Goal: Task Accomplishment & Management: Manage account settings

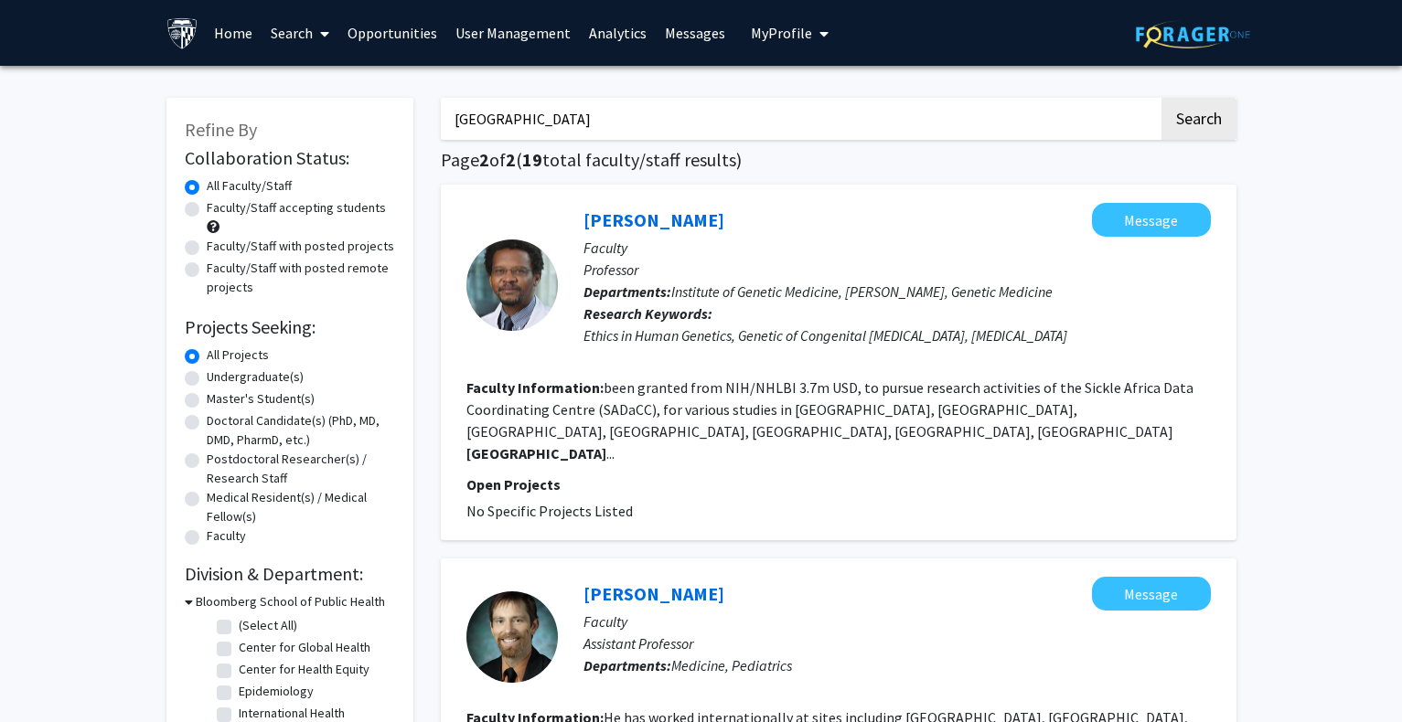
scroll to position [27, 0]
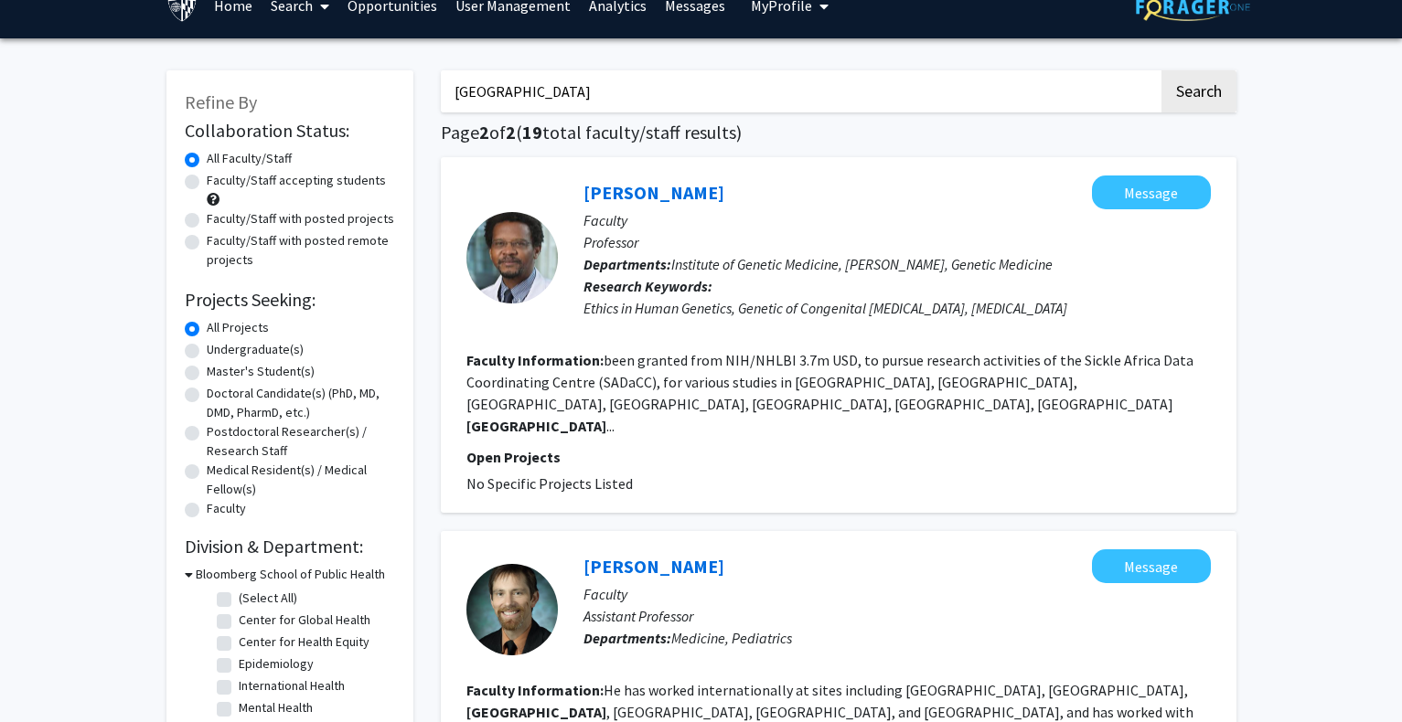
click at [519, 13] on link "User Management" at bounding box center [513, 5] width 134 height 64
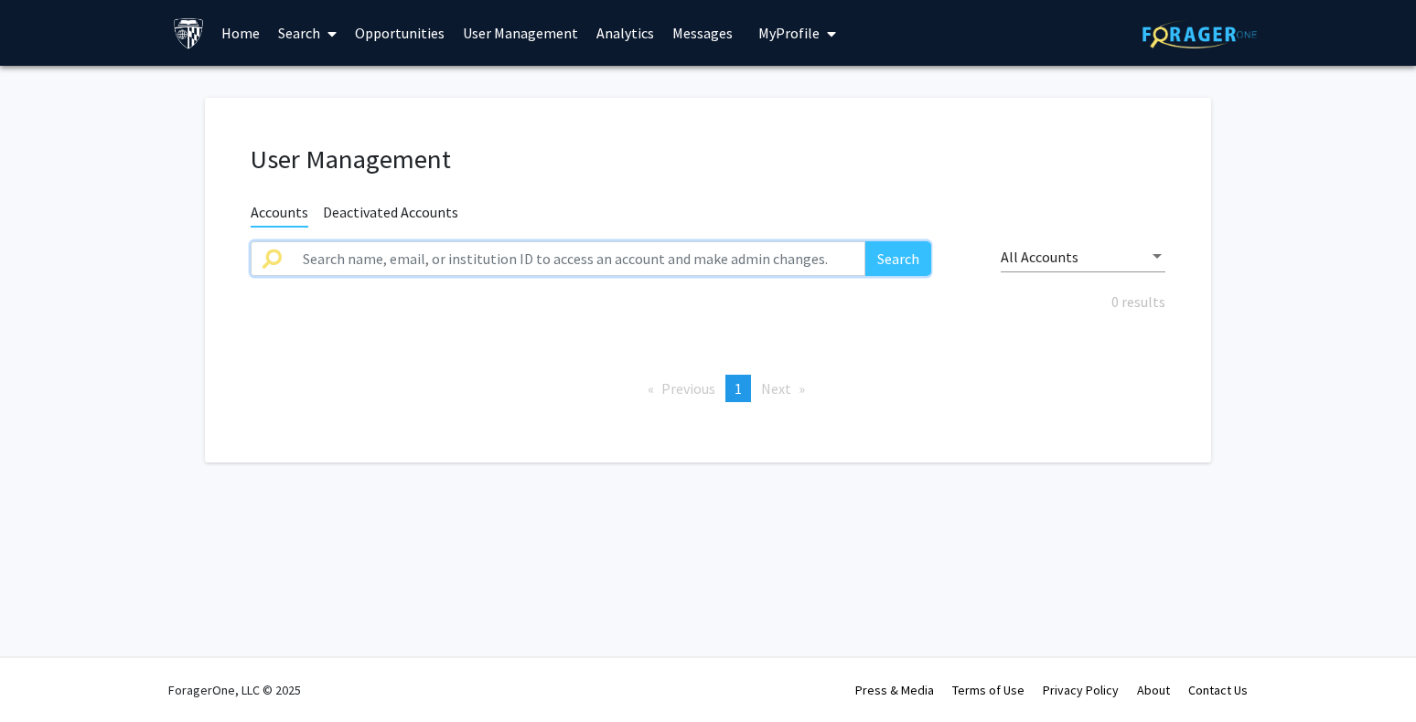
click at [412, 242] on input "text" at bounding box center [578, 258] width 573 height 35
paste input "rauslan1"
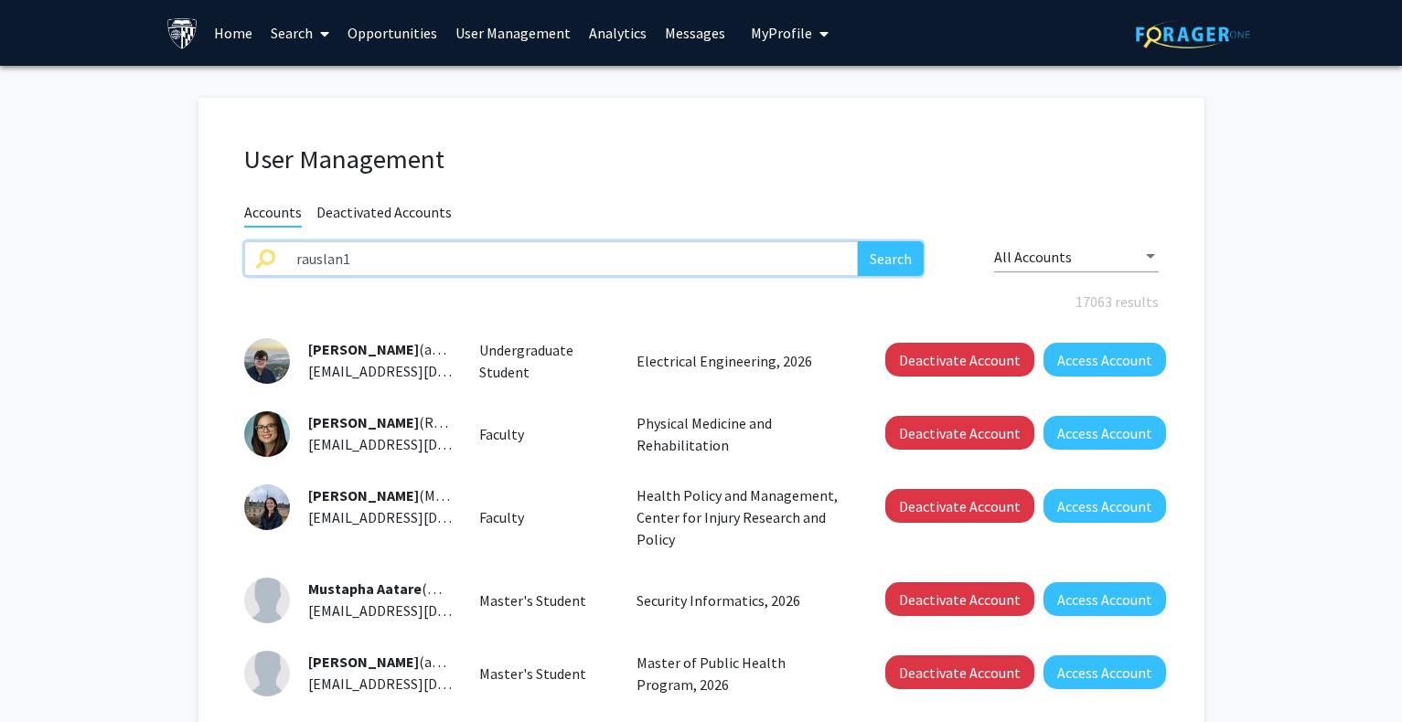
type input "rauslan1"
click at [868, 245] on button "Search" at bounding box center [891, 258] width 66 height 35
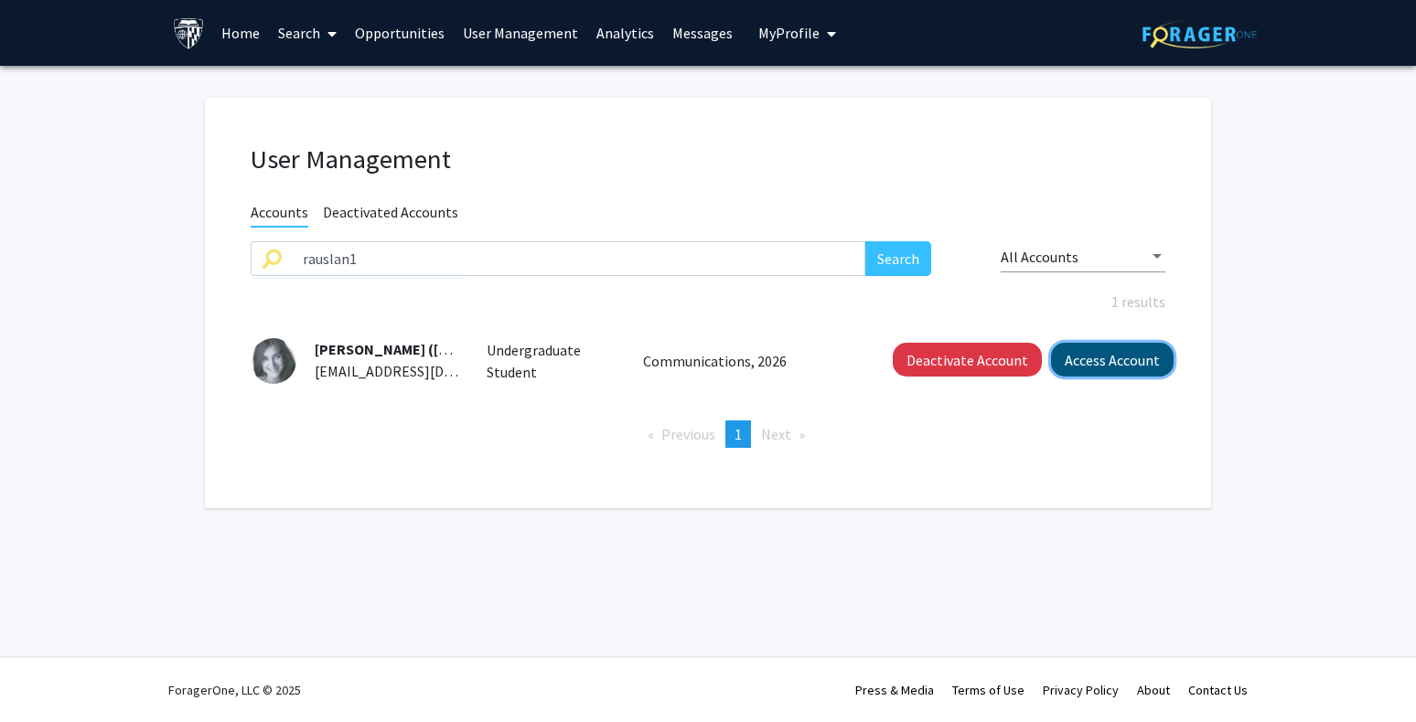
click at [1130, 361] on button "Access Account" at bounding box center [1112, 360] width 123 height 34
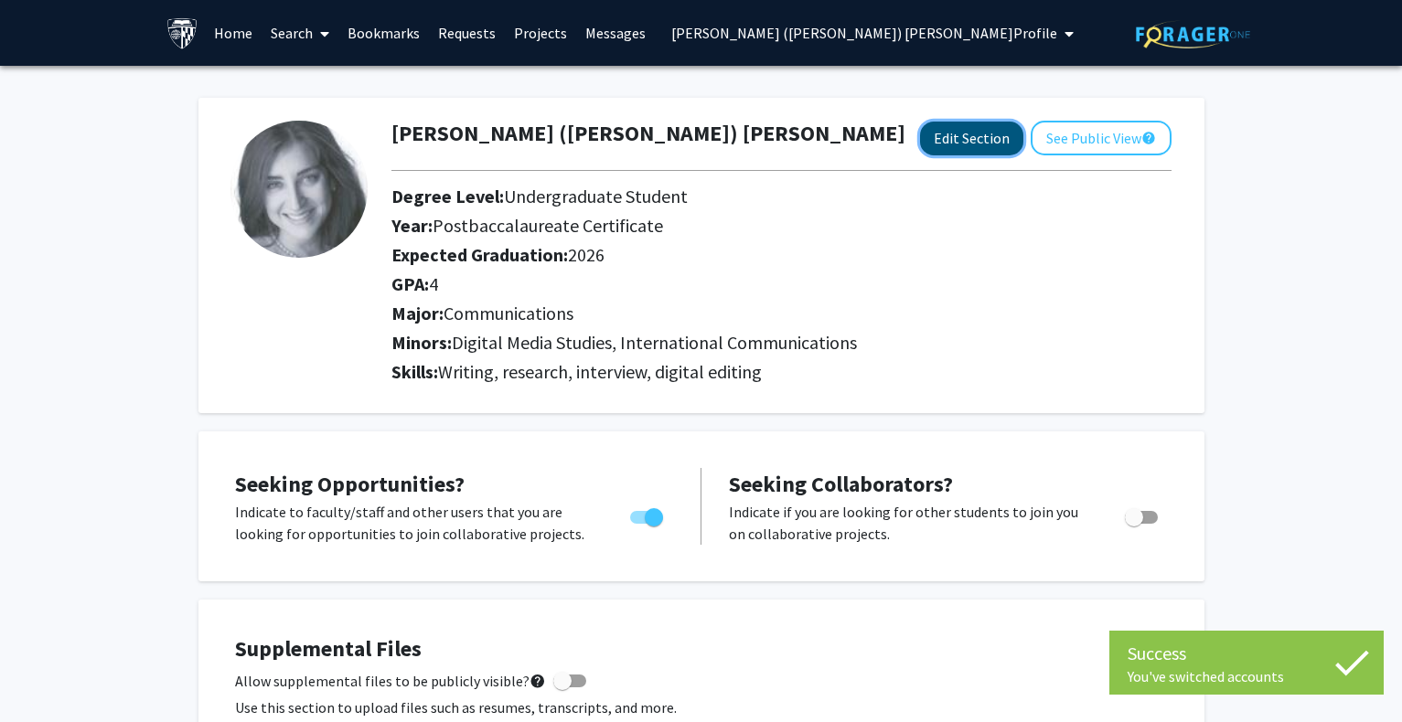
click at [964, 139] on button "Edit Section" at bounding box center [971, 139] width 103 height 34
select select "postbaccalaureate_certificate"
select select "2026"
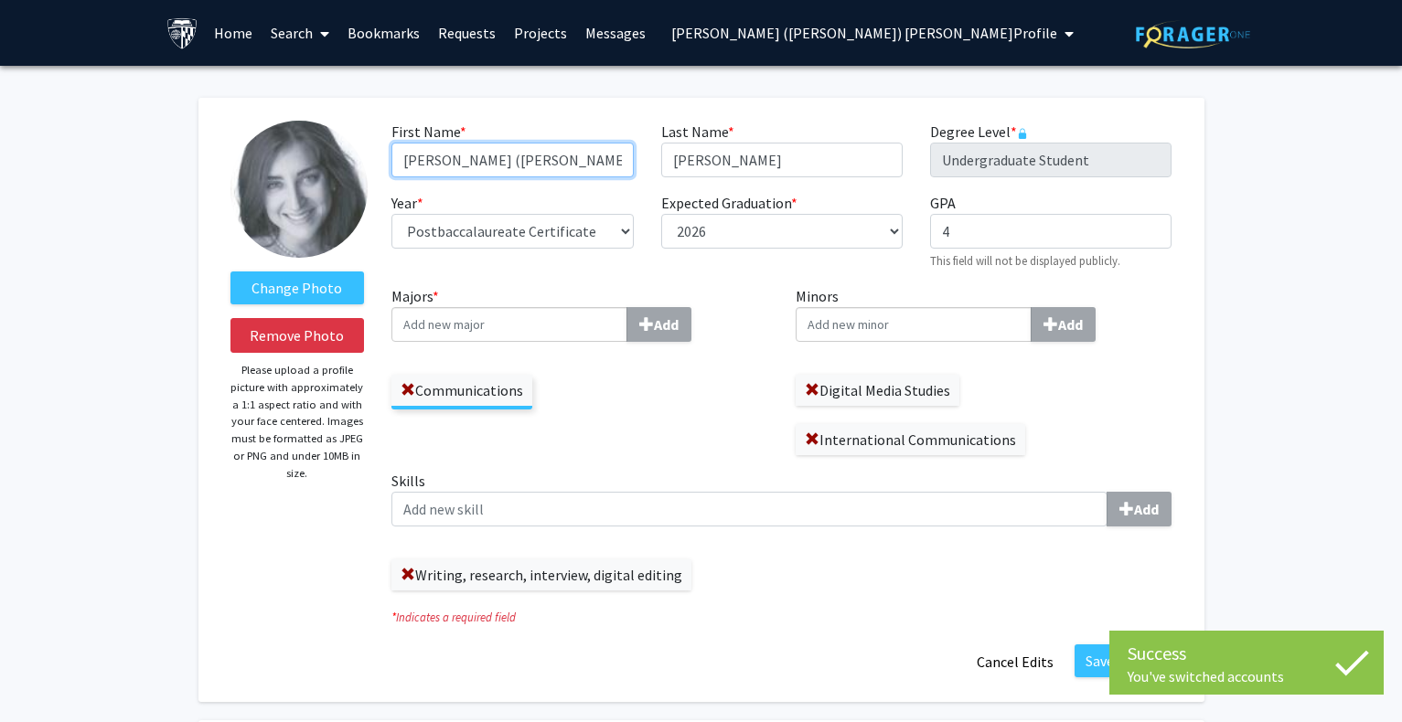
drag, startPoint x: 508, startPoint y: 158, endPoint x: 237, endPoint y: 144, distance: 272.0
click at [237, 144] on form "Change Photo Remove Photo Please upload a profile picture with approximately a …" at bounding box center [701, 400] width 969 height 559
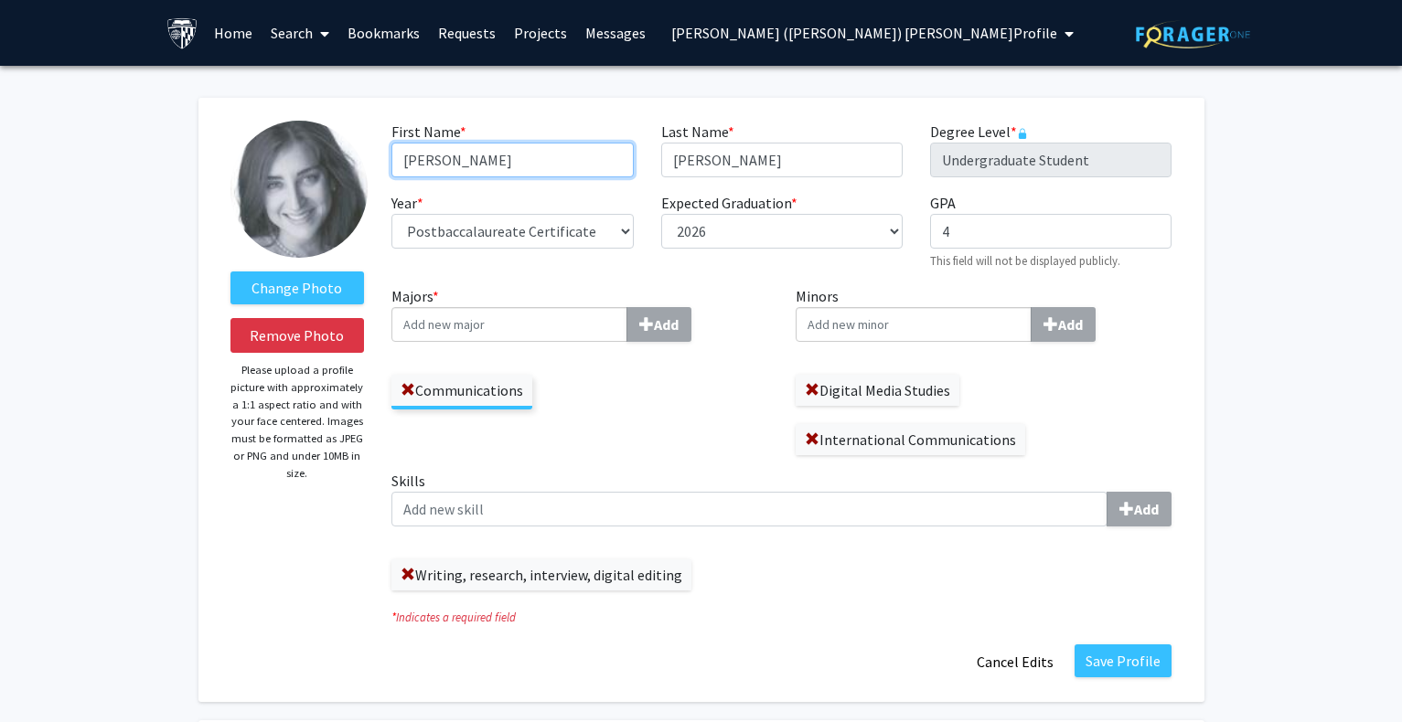
scroll to position [91, 0]
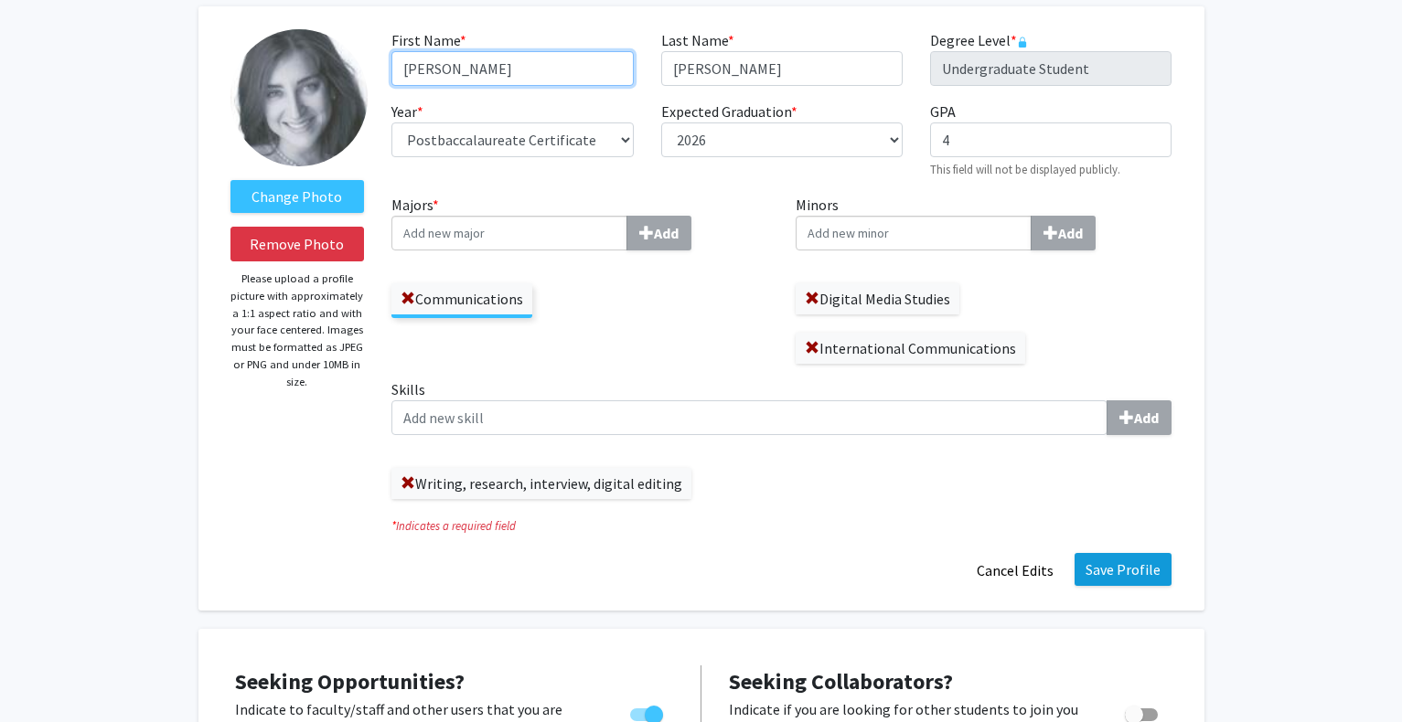
type input "[PERSON_NAME]"
click at [1137, 573] on button "Save Profile" at bounding box center [1122, 569] width 97 height 33
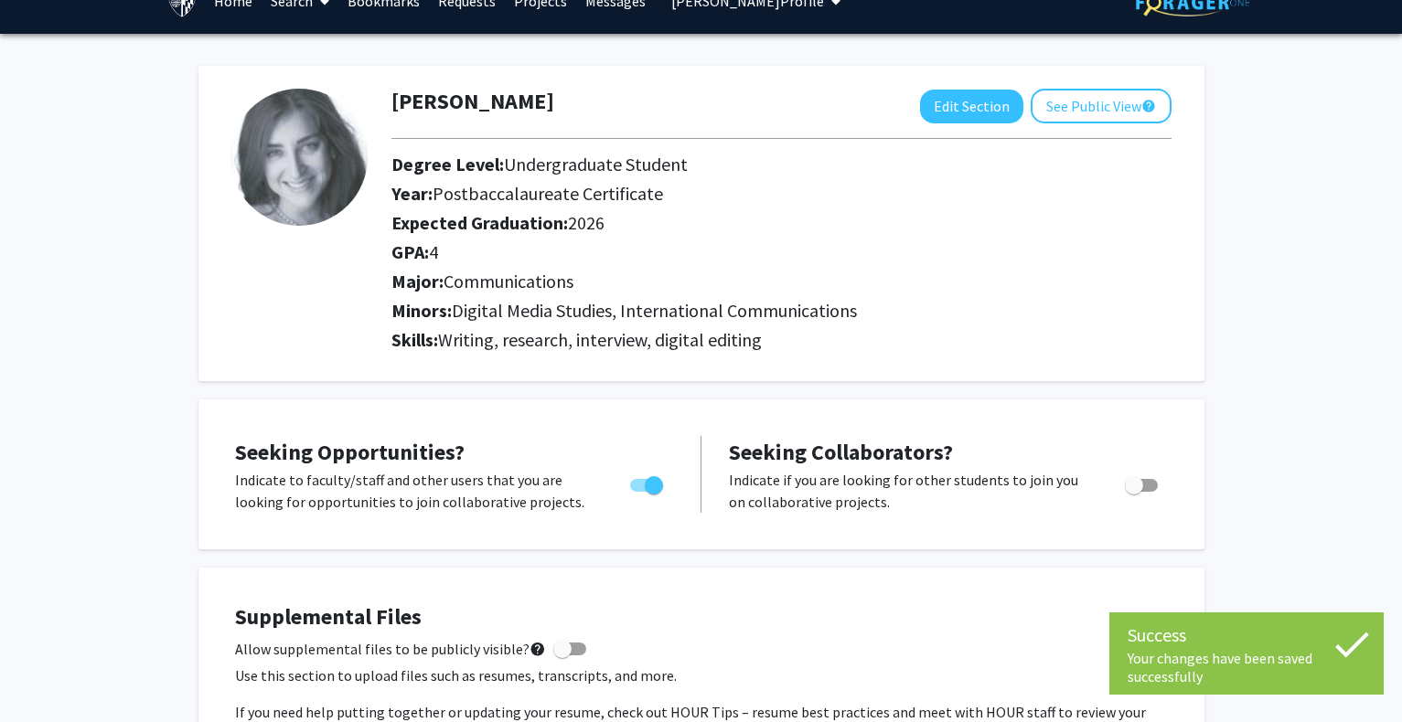
scroll to position [0, 0]
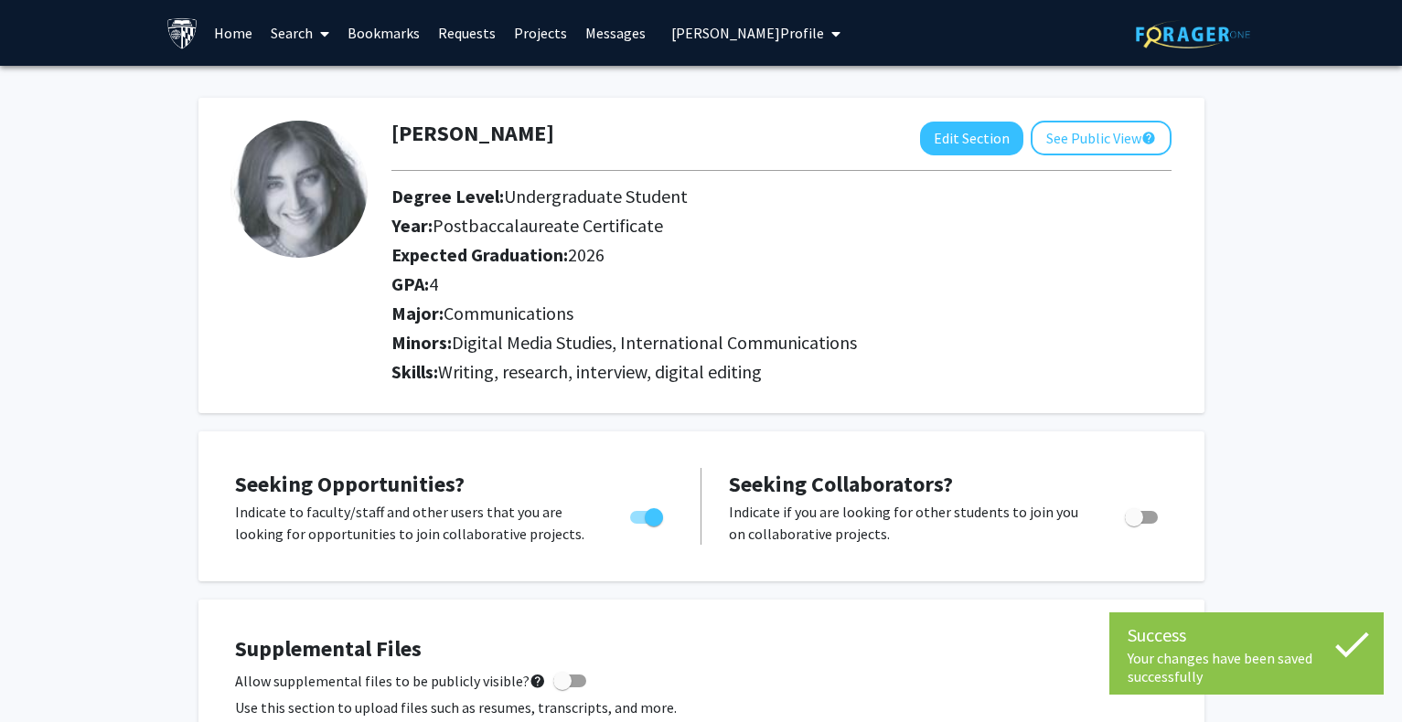
click at [766, 38] on span "[PERSON_NAME] Profile" at bounding box center [747, 33] width 153 height 18
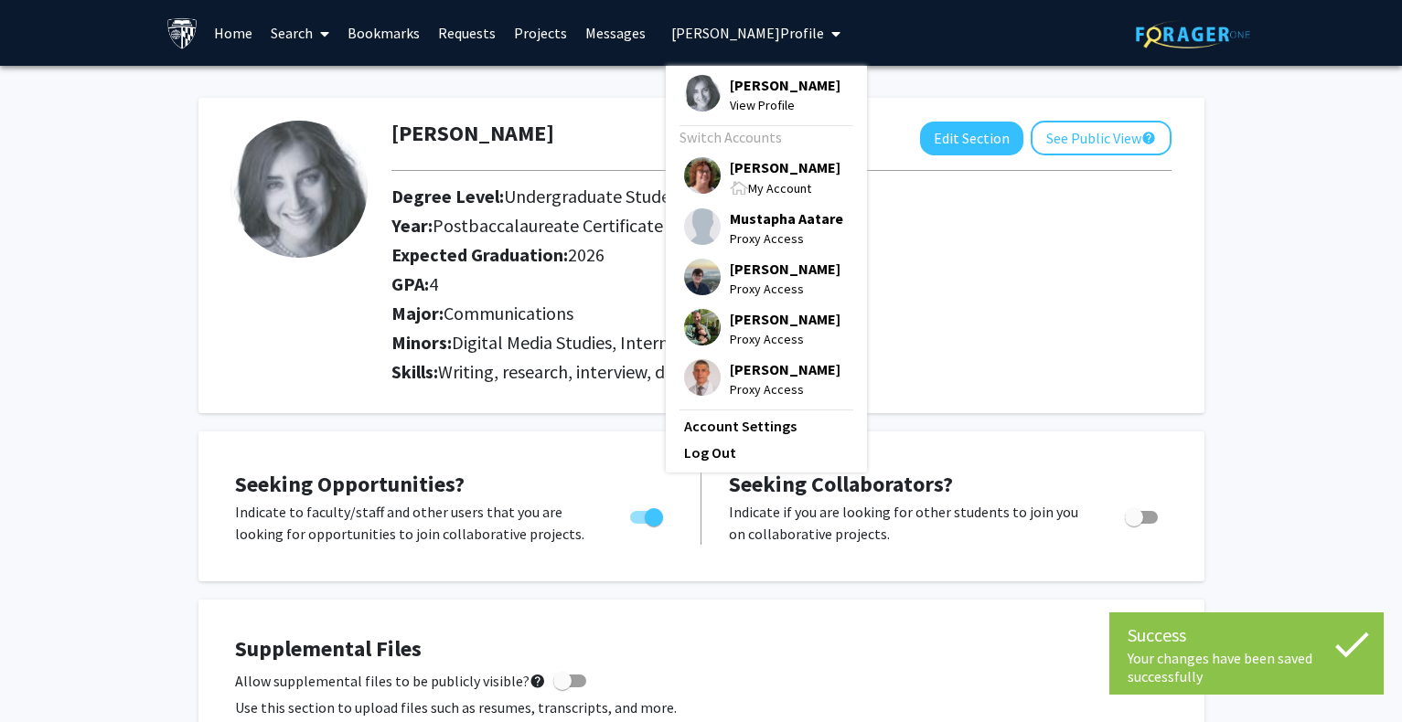
click at [784, 173] on span "[PERSON_NAME]" at bounding box center [785, 167] width 111 height 20
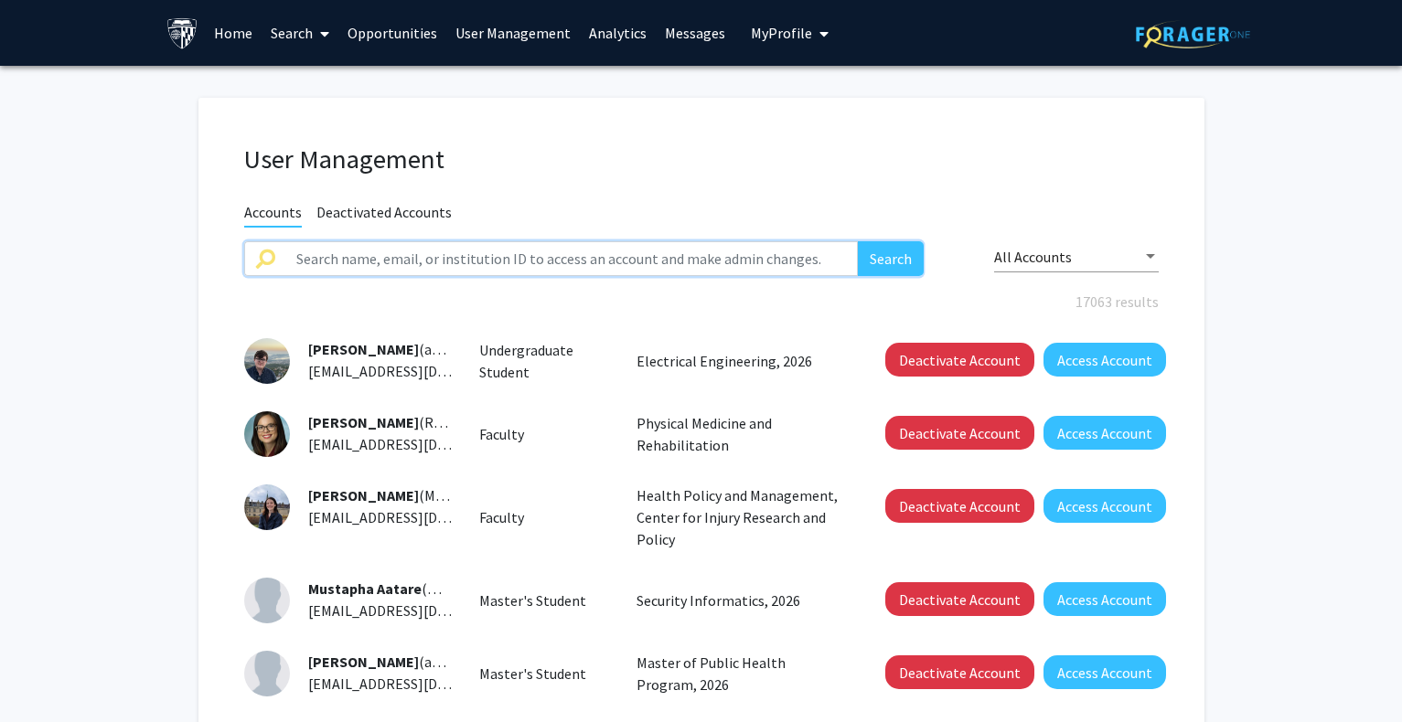
click at [435, 263] on input "text" at bounding box center [571, 258] width 573 height 35
paste input "cwang161"
type input "cwang161"
click at [886, 256] on button "Search" at bounding box center [891, 258] width 66 height 35
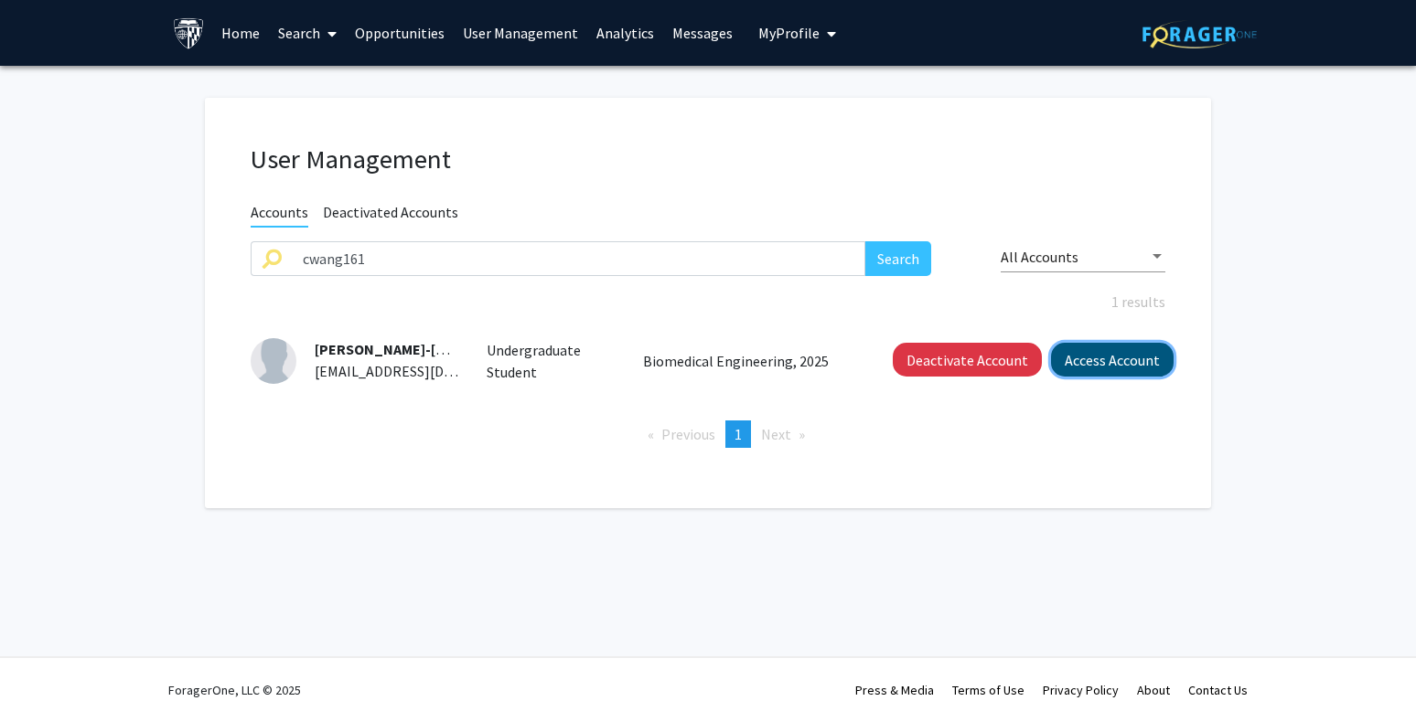
click at [1099, 359] on button "Access Account" at bounding box center [1112, 360] width 123 height 34
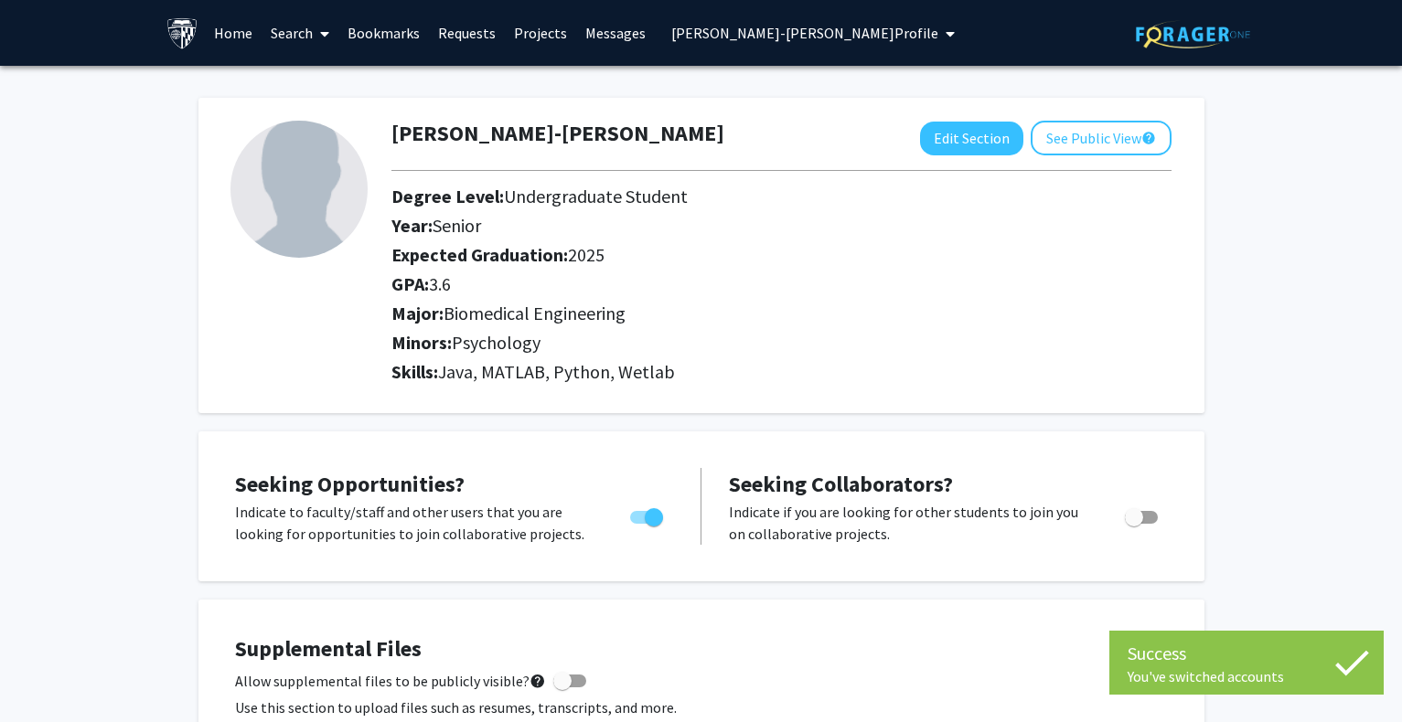
click at [967, 164] on div at bounding box center [781, 170] width 807 height 30
click at [968, 144] on button "Edit Section" at bounding box center [971, 139] width 103 height 34
select select "senior"
select select "2025"
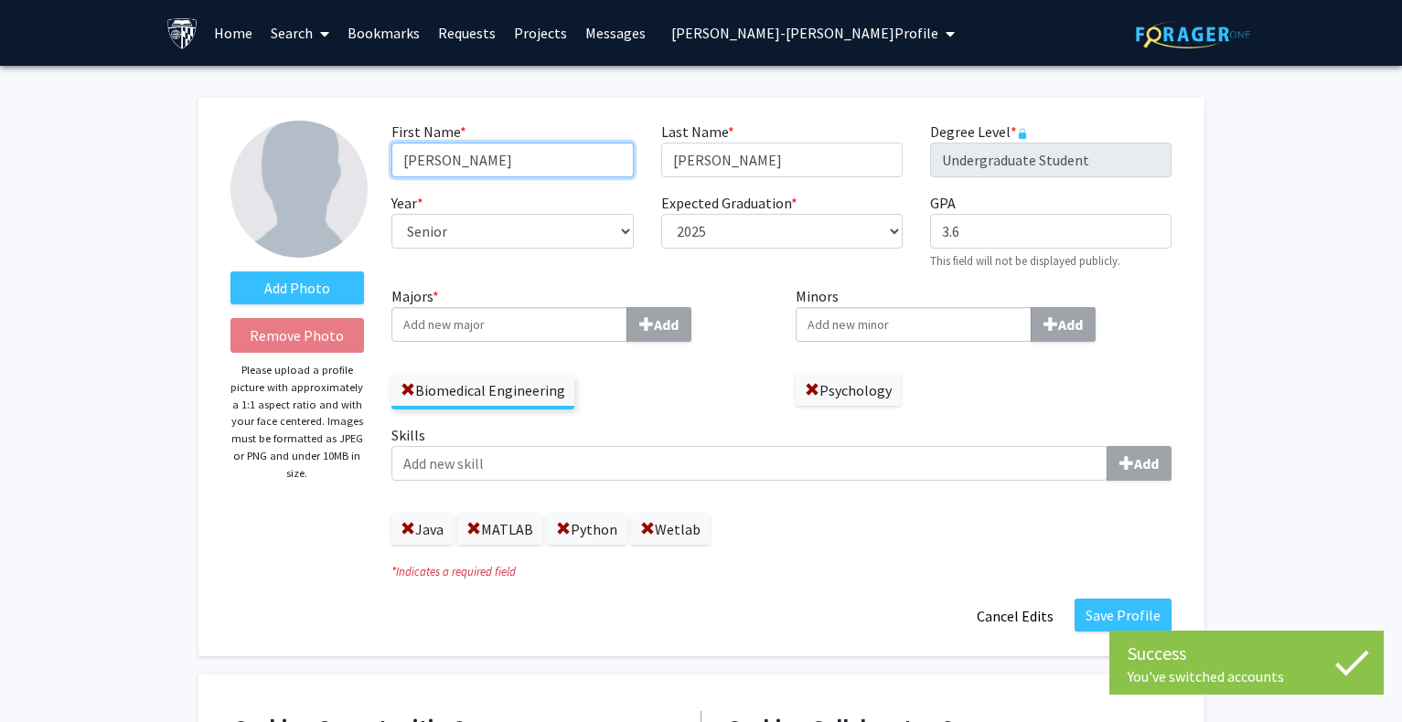
click at [251, 160] on form "Add Photo Remove Photo Please upload a profile picture with approximately a 1:1…" at bounding box center [701, 377] width 969 height 513
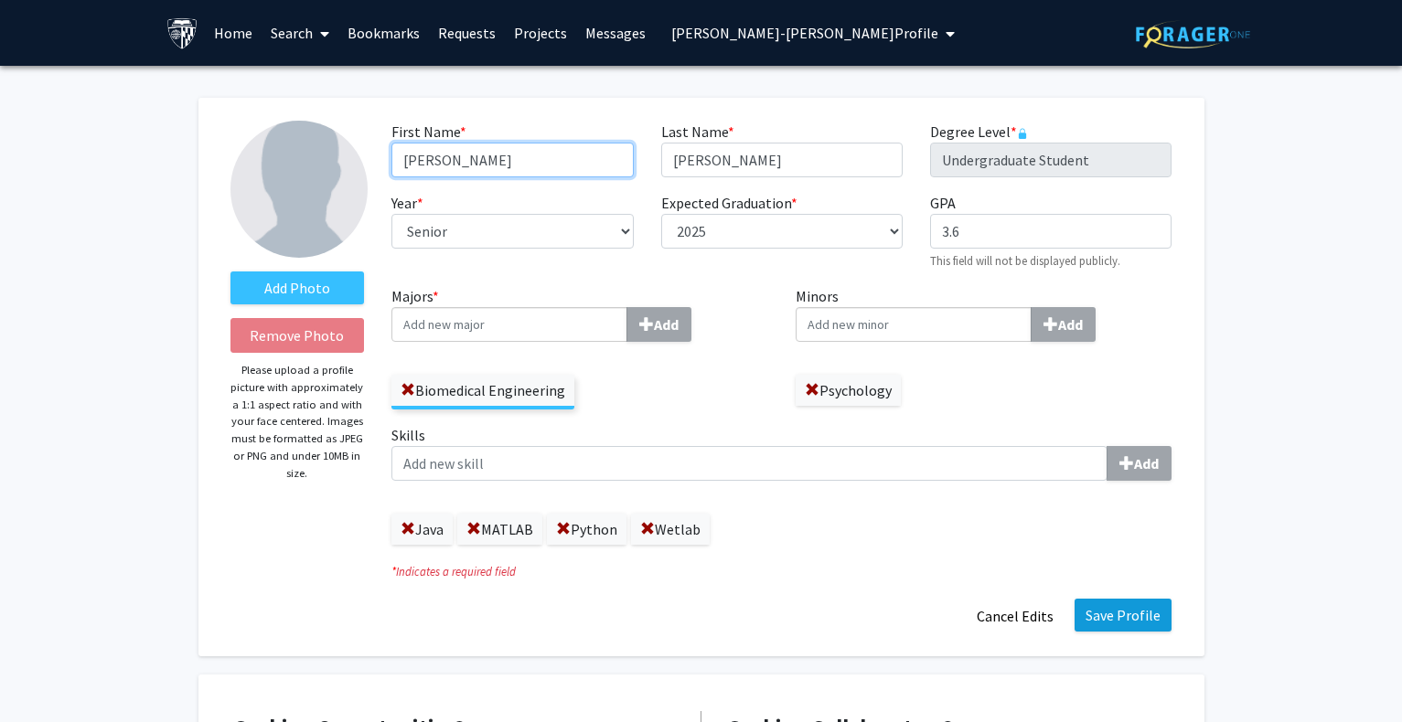
type input "[PERSON_NAME]"
click at [1115, 617] on button "Save Profile" at bounding box center [1122, 615] width 97 height 33
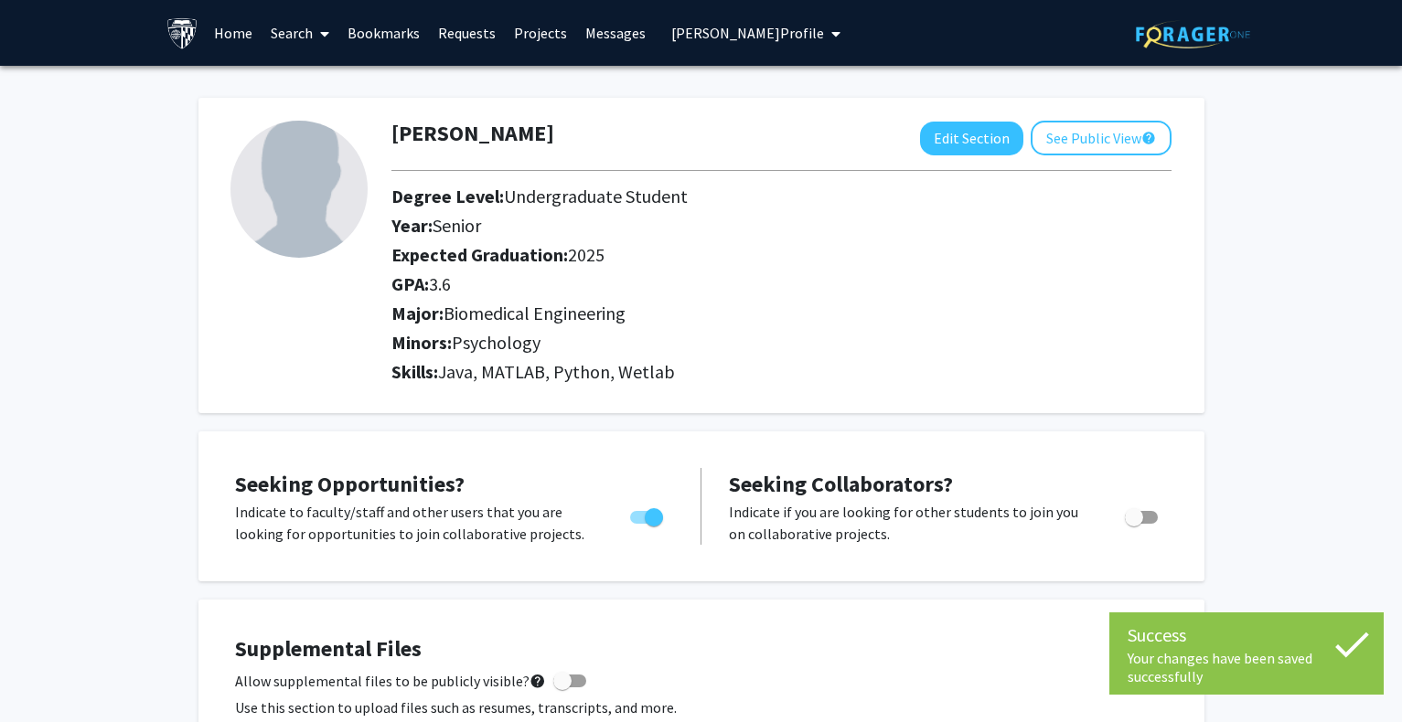
click at [759, 27] on span "[PERSON_NAME] Profile" at bounding box center [747, 33] width 153 height 18
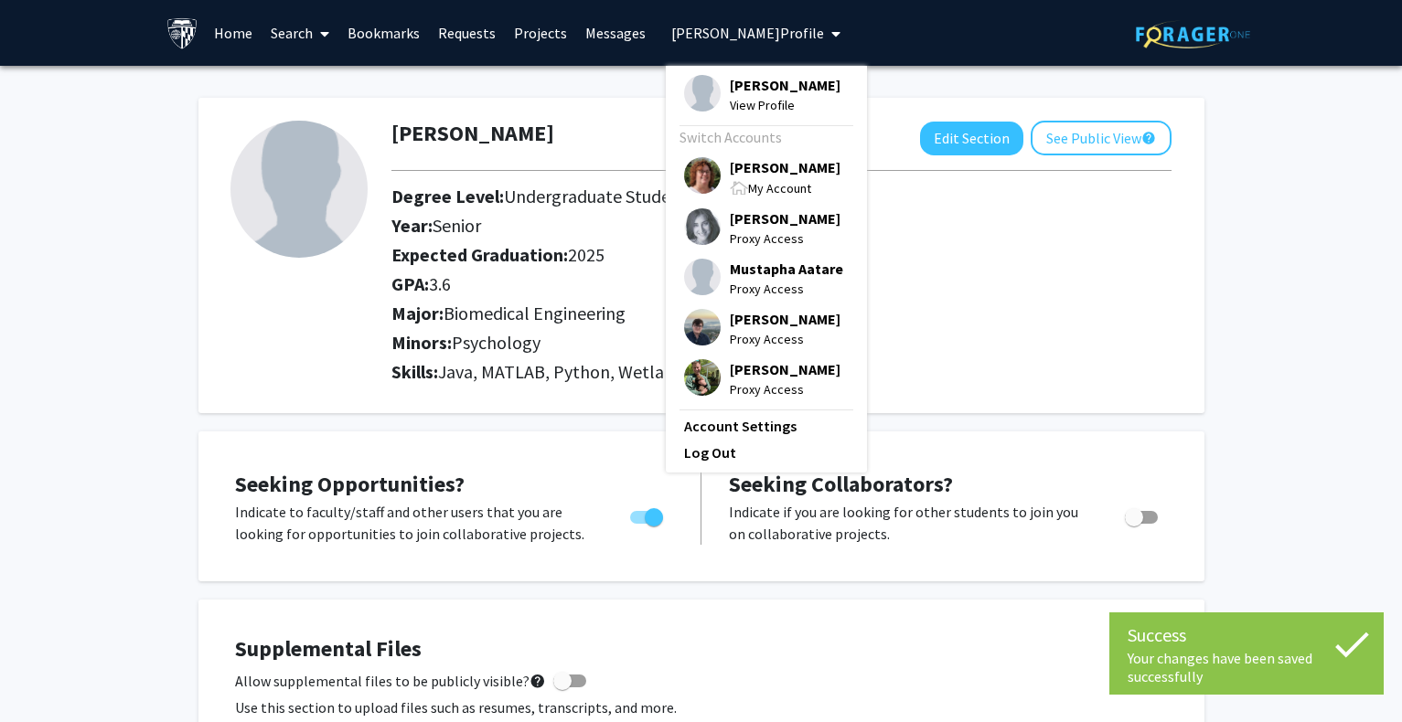
click at [754, 179] on div "My Account" at bounding box center [785, 187] width 111 height 21
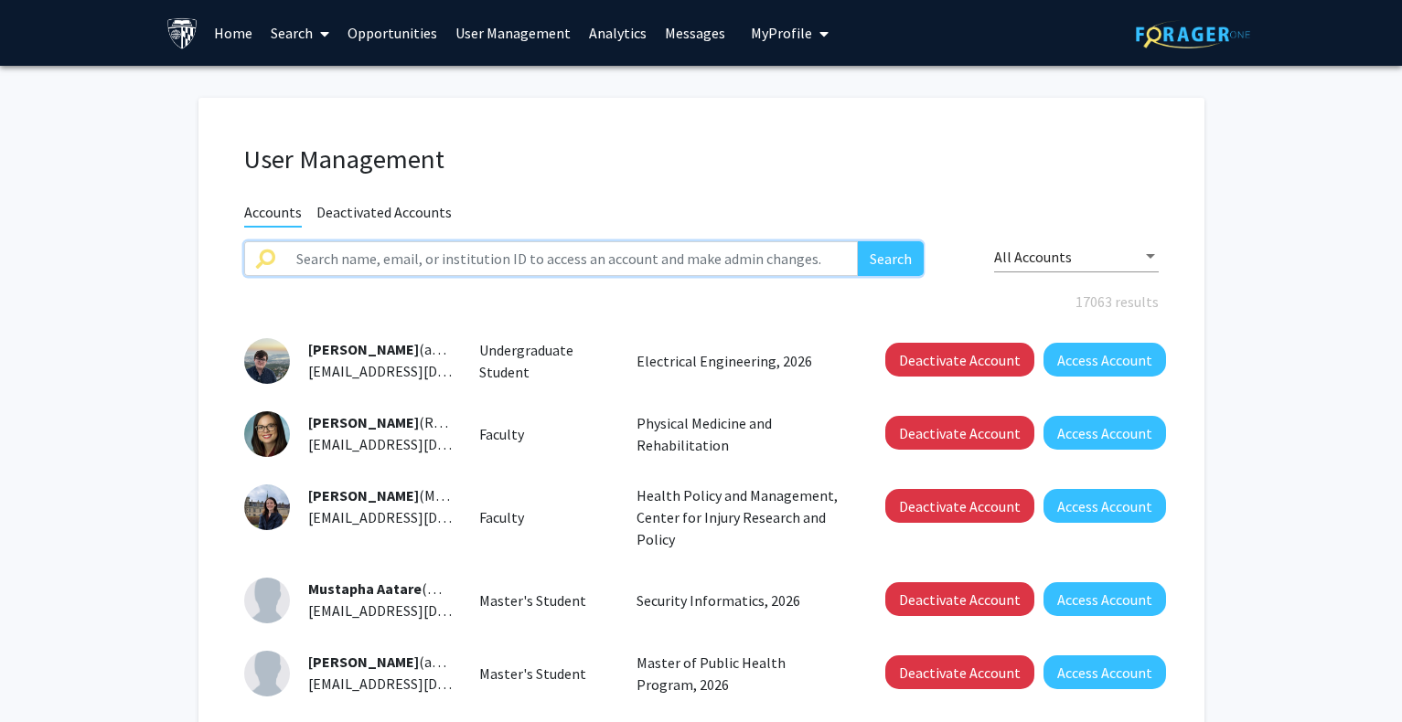
click at [457, 254] on input "text" at bounding box center [571, 258] width 573 height 35
paste input "mgeissi1"
type input "mgeissi1"
click at [888, 262] on button "Search" at bounding box center [891, 258] width 66 height 35
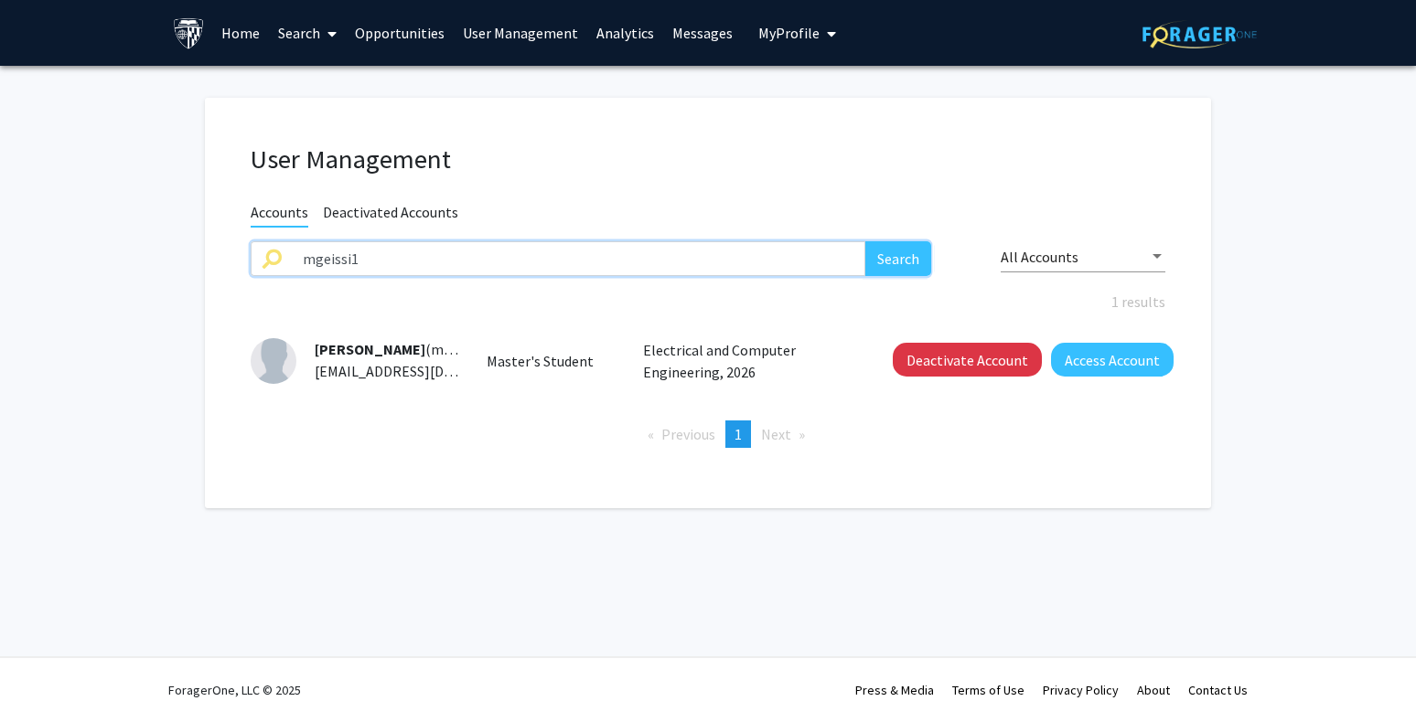
drag, startPoint x: 389, startPoint y: 249, endPoint x: 149, endPoint y: 249, distance: 239.6
click at [149, 249] on fg-user-management "User Management Accounts Deactivated Accounts mgeissi1 Search All Accounts 1 re…" at bounding box center [708, 308] width 1416 height 484
click at [865, 241] on button "Search" at bounding box center [898, 258] width 66 height 35
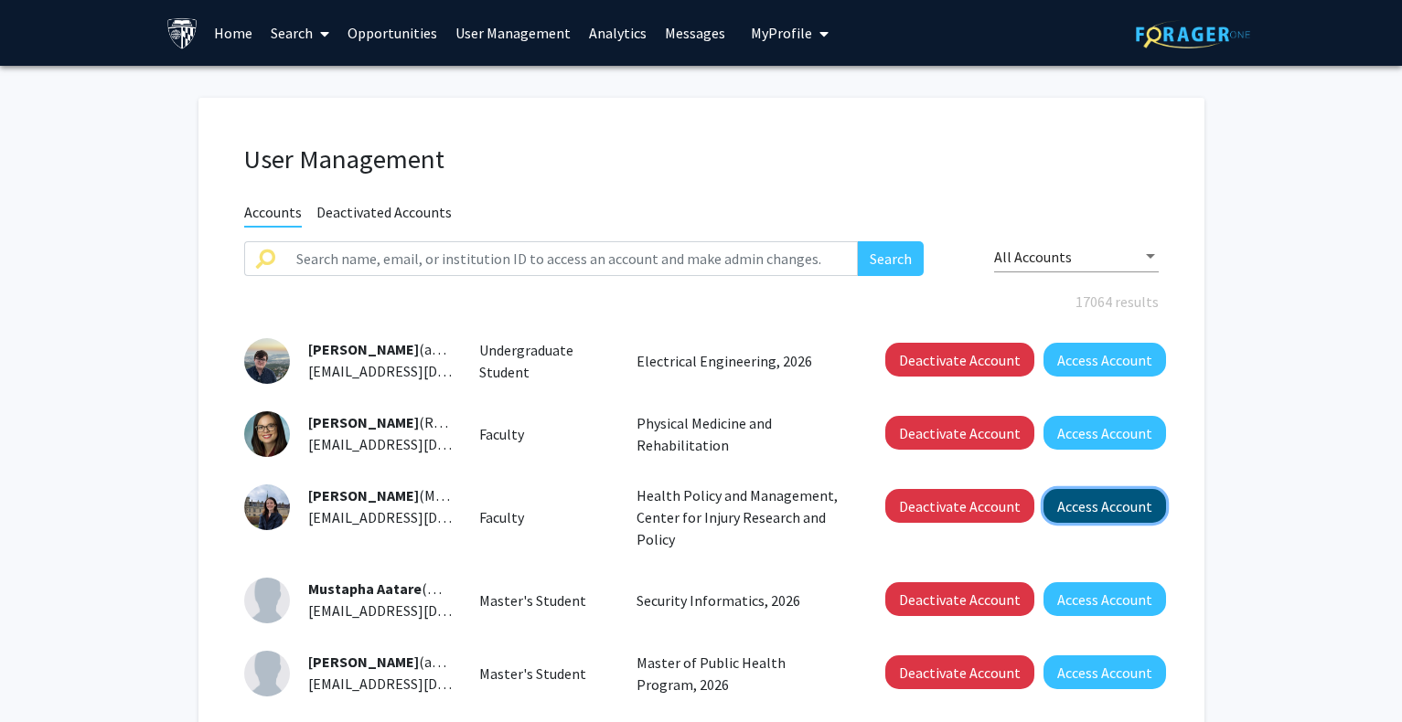
click at [1139, 508] on button "Access Account" at bounding box center [1104, 506] width 123 height 34
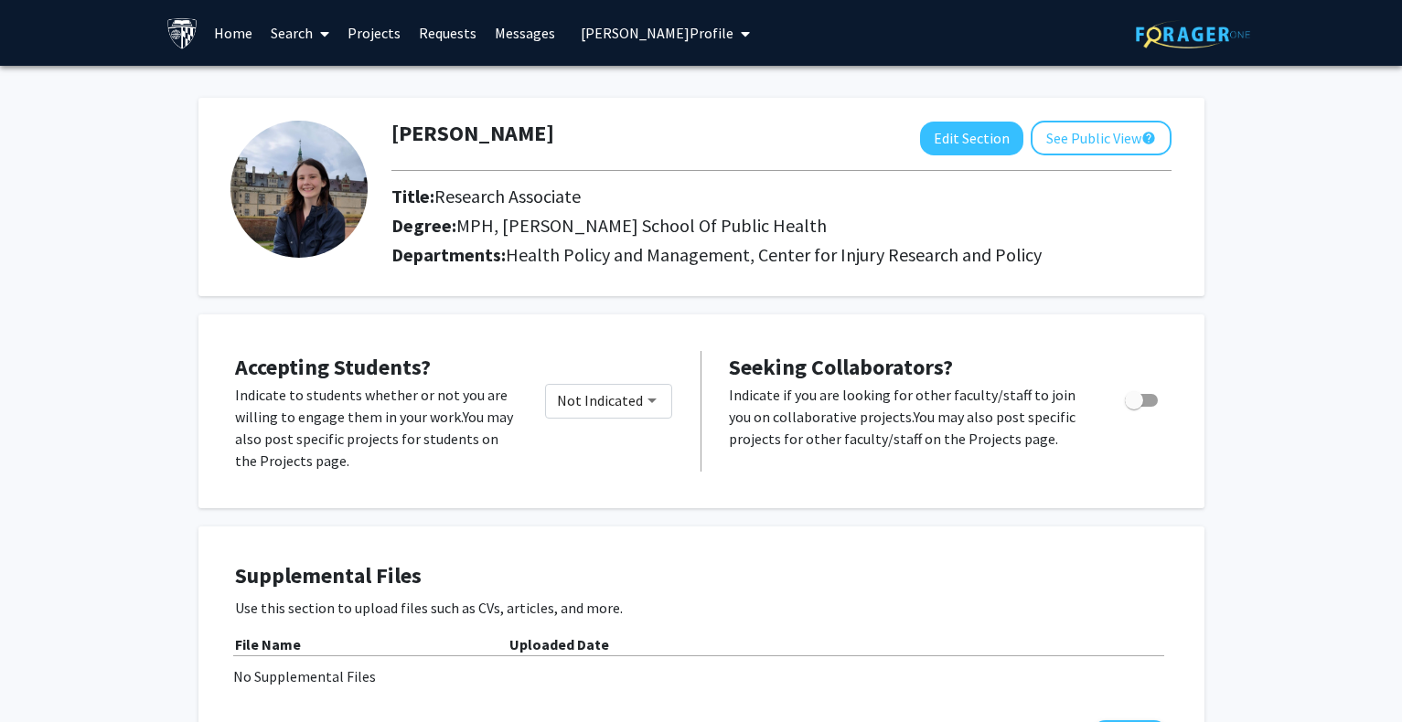
click at [593, 27] on span "[PERSON_NAME] Profile" at bounding box center [657, 33] width 153 height 18
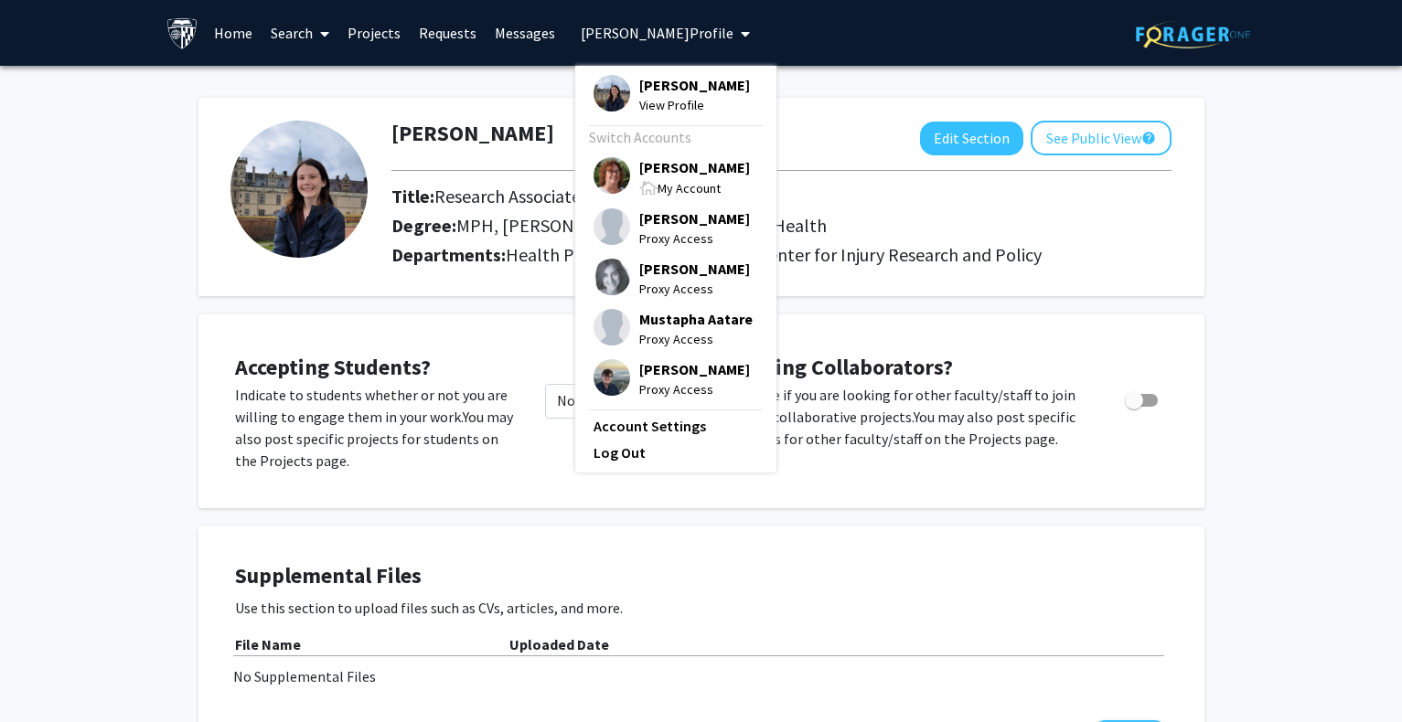
click at [677, 160] on span "[PERSON_NAME]" at bounding box center [694, 167] width 111 height 20
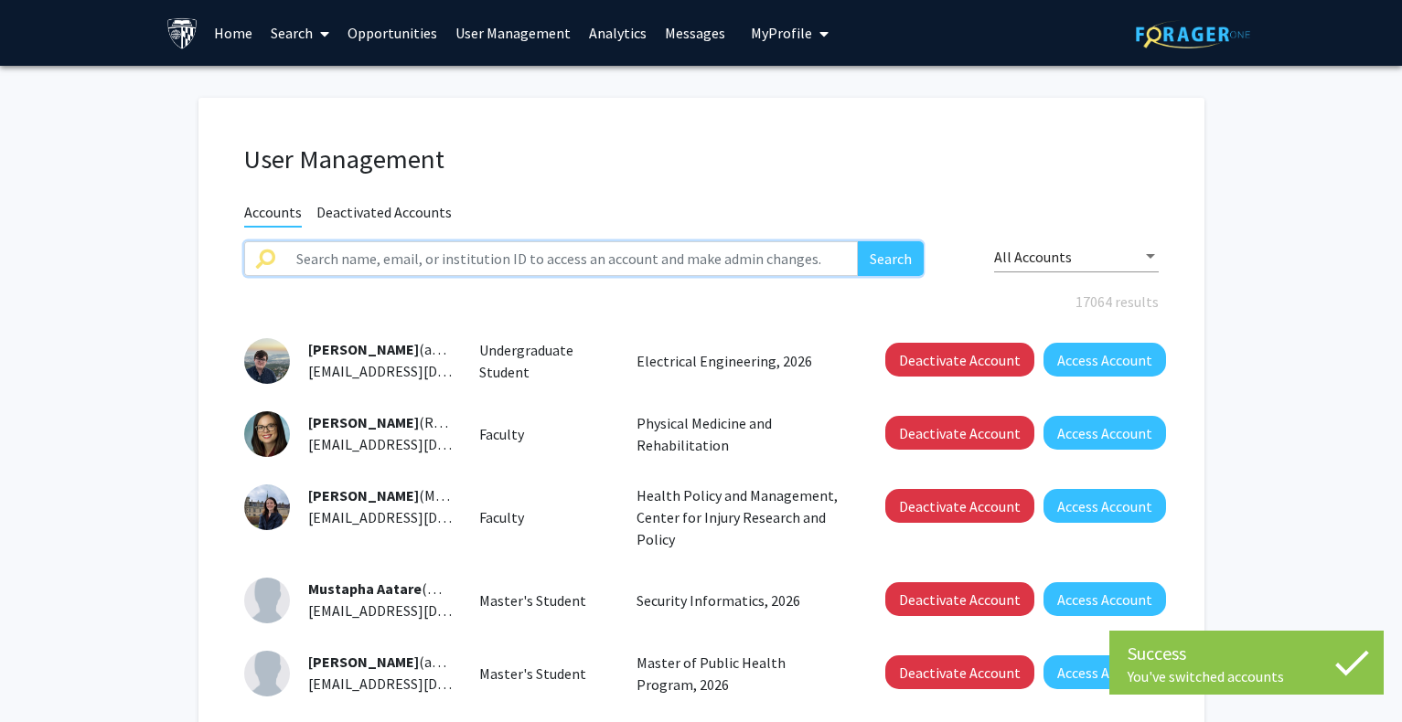
click at [654, 262] on input "text" at bounding box center [571, 258] width 573 height 35
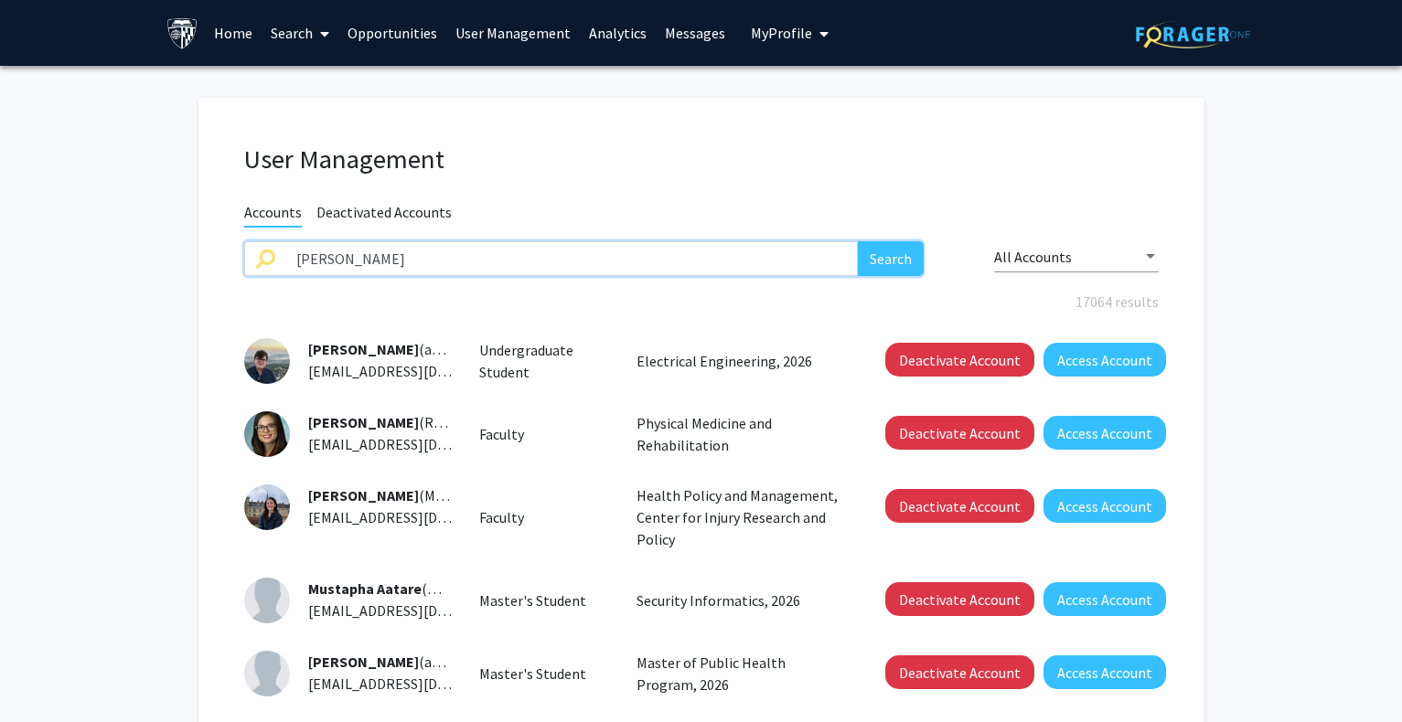
type input "[PERSON_NAME]"
click at [858, 241] on button "Search" at bounding box center [891, 258] width 66 height 35
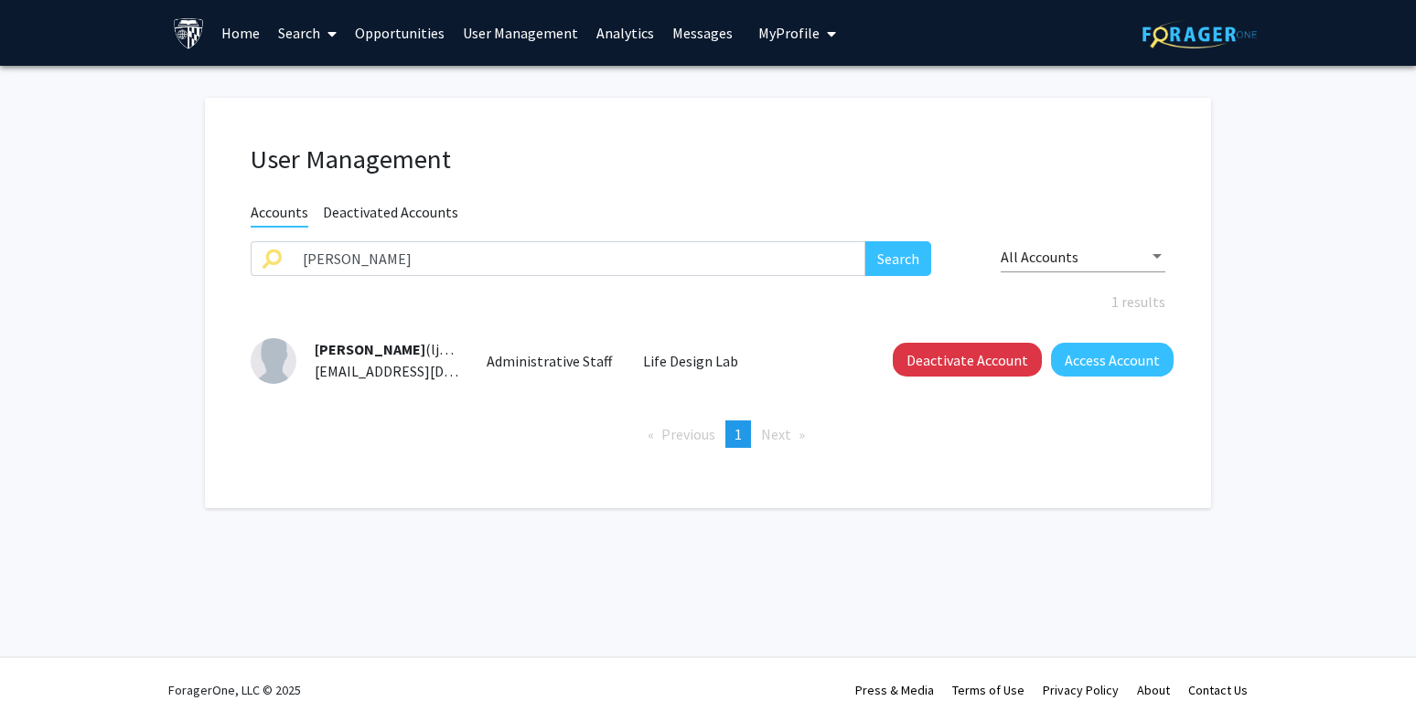
click at [521, 363] on div "Administrative Staff" at bounding box center [551, 361] width 157 height 22
click at [1106, 358] on button "Access Account" at bounding box center [1112, 360] width 123 height 34
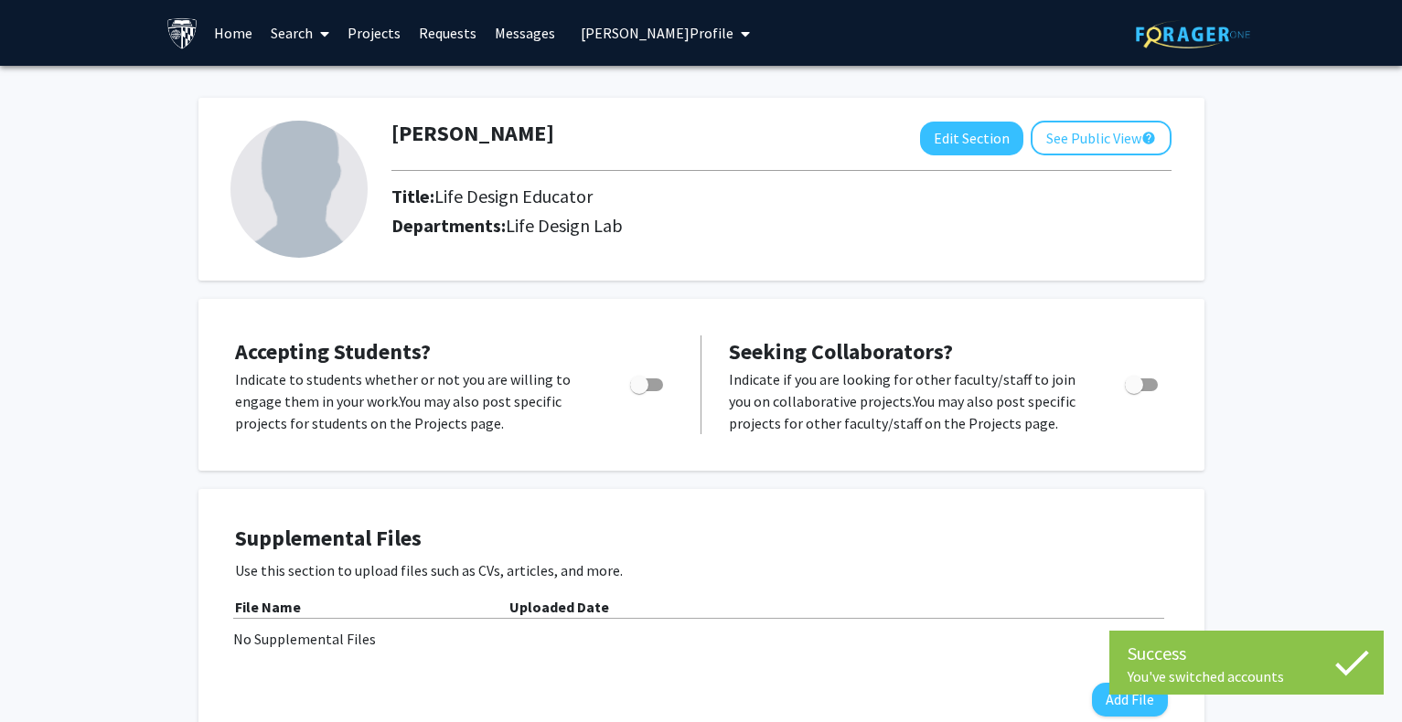
click at [621, 37] on span "[PERSON_NAME] Profile" at bounding box center [657, 33] width 153 height 18
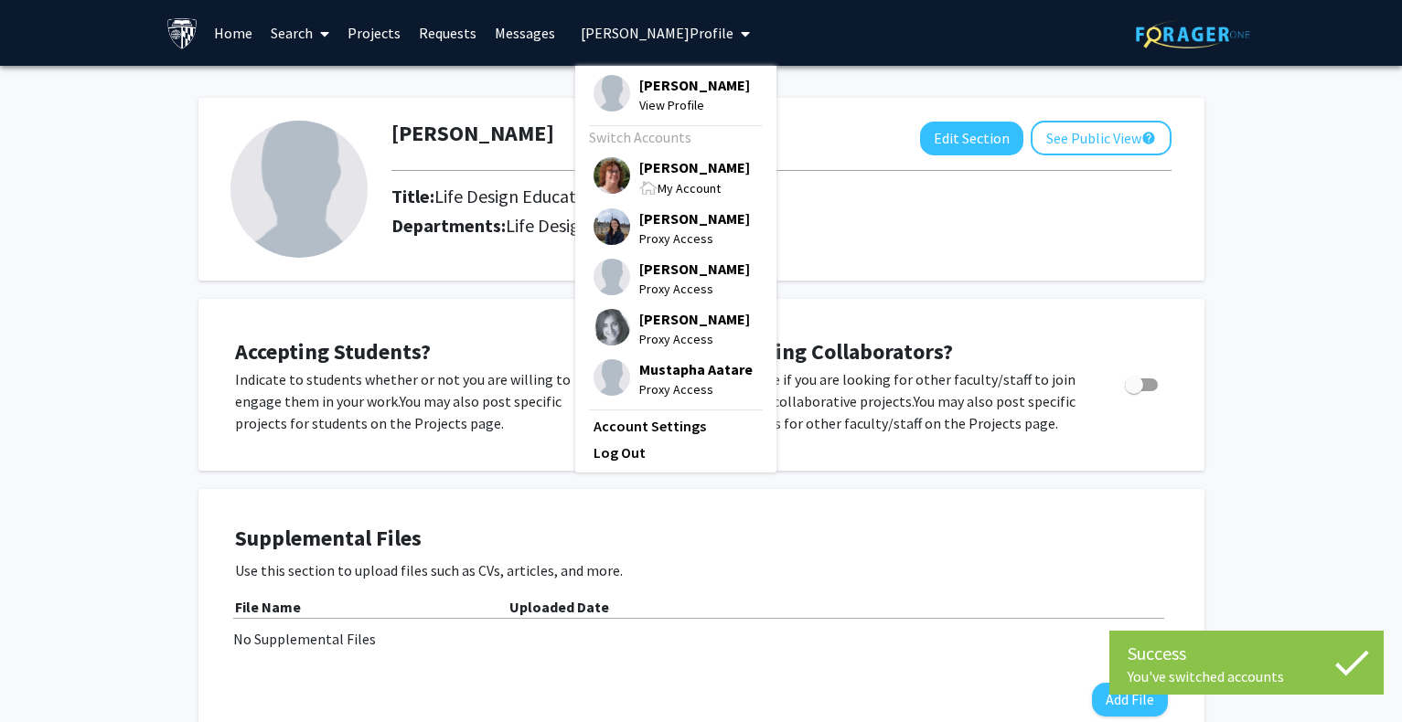
click at [667, 172] on span "[PERSON_NAME]" at bounding box center [694, 167] width 111 height 20
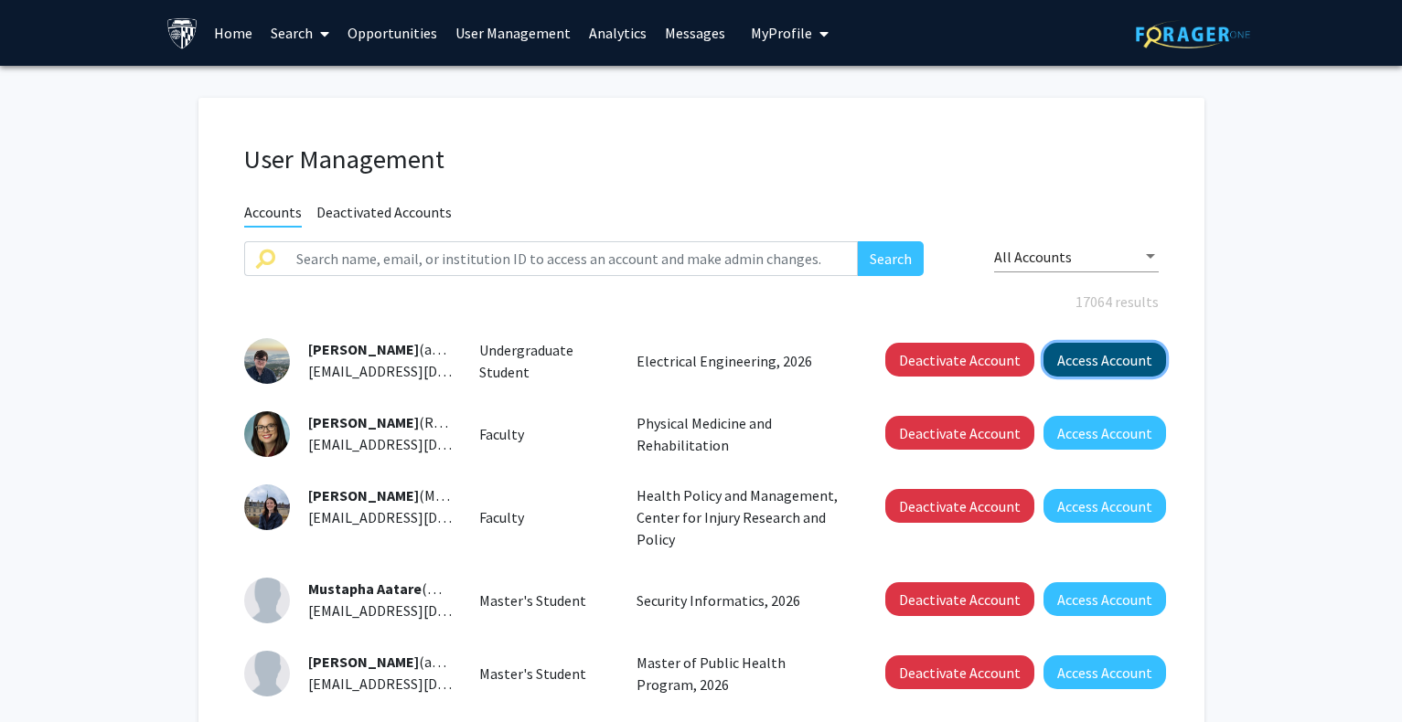
click at [1106, 359] on button "Access Account" at bounding box center [1104, 360] width 123 height 34
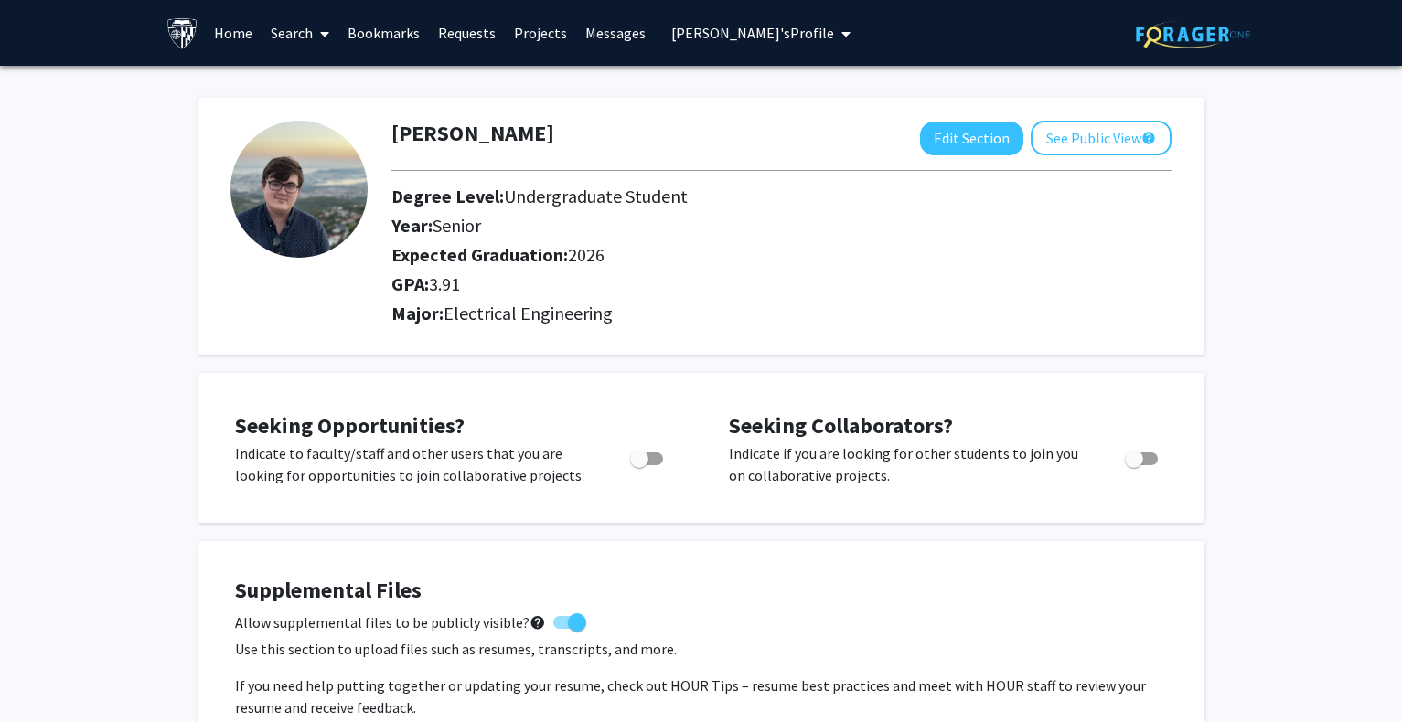
click at [715, 36] on span "[PERSON_NAME]'s Profile" at bounding box center [752, 33] width 163 height 18
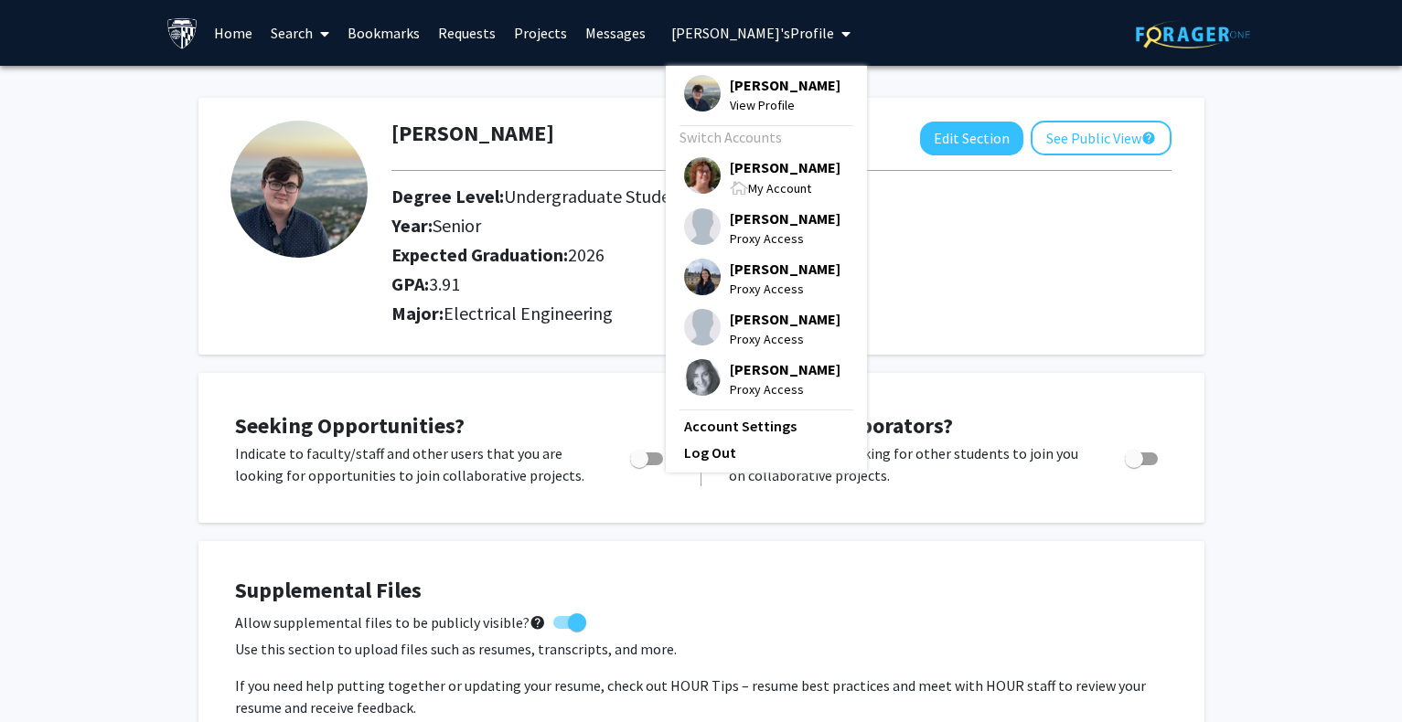
drag, startPoint x: 742, startPoint y: 198, endPoint x: 541, endPoint y: 132, distance: 210.8
click at [743, 198] on div "My Account" at bounding box center [785, 187] width 111 height 21
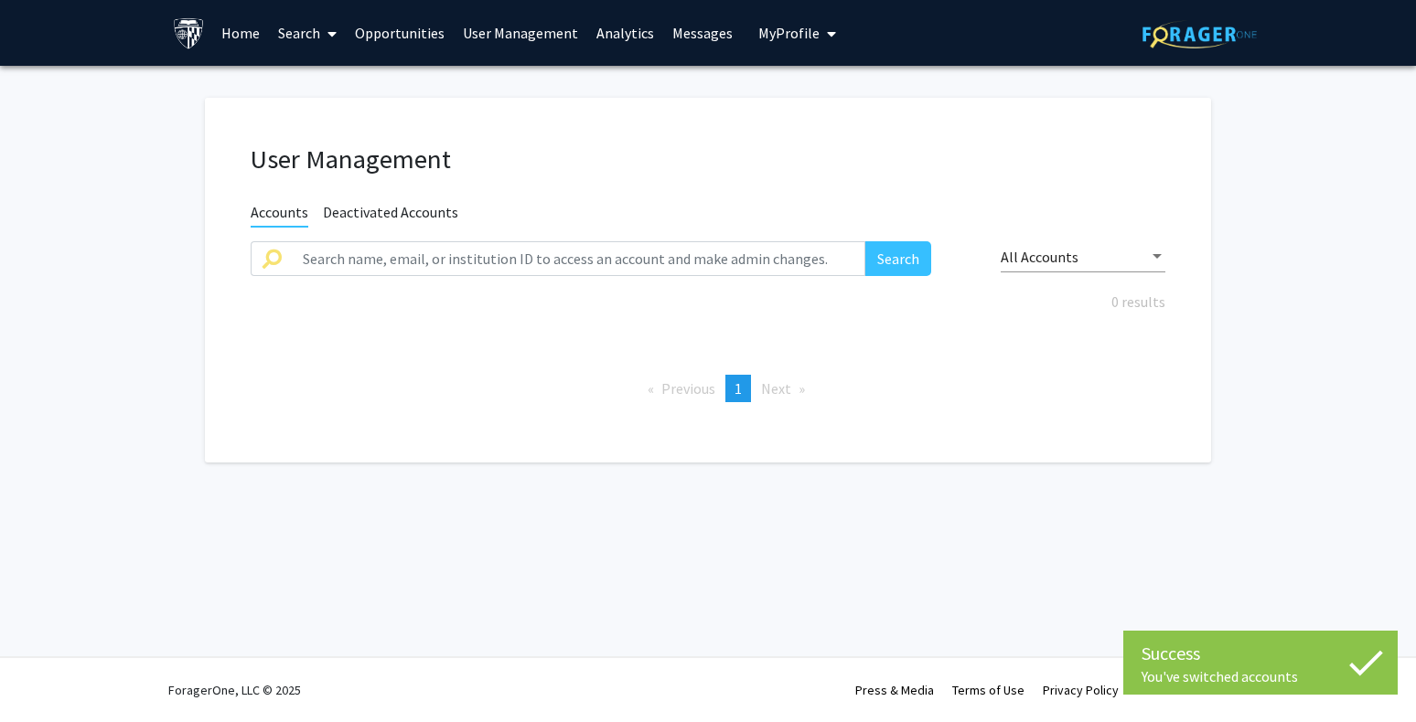
click at [240, 35] on link "Home" at bounding box center [240, 33] width 57 height 64
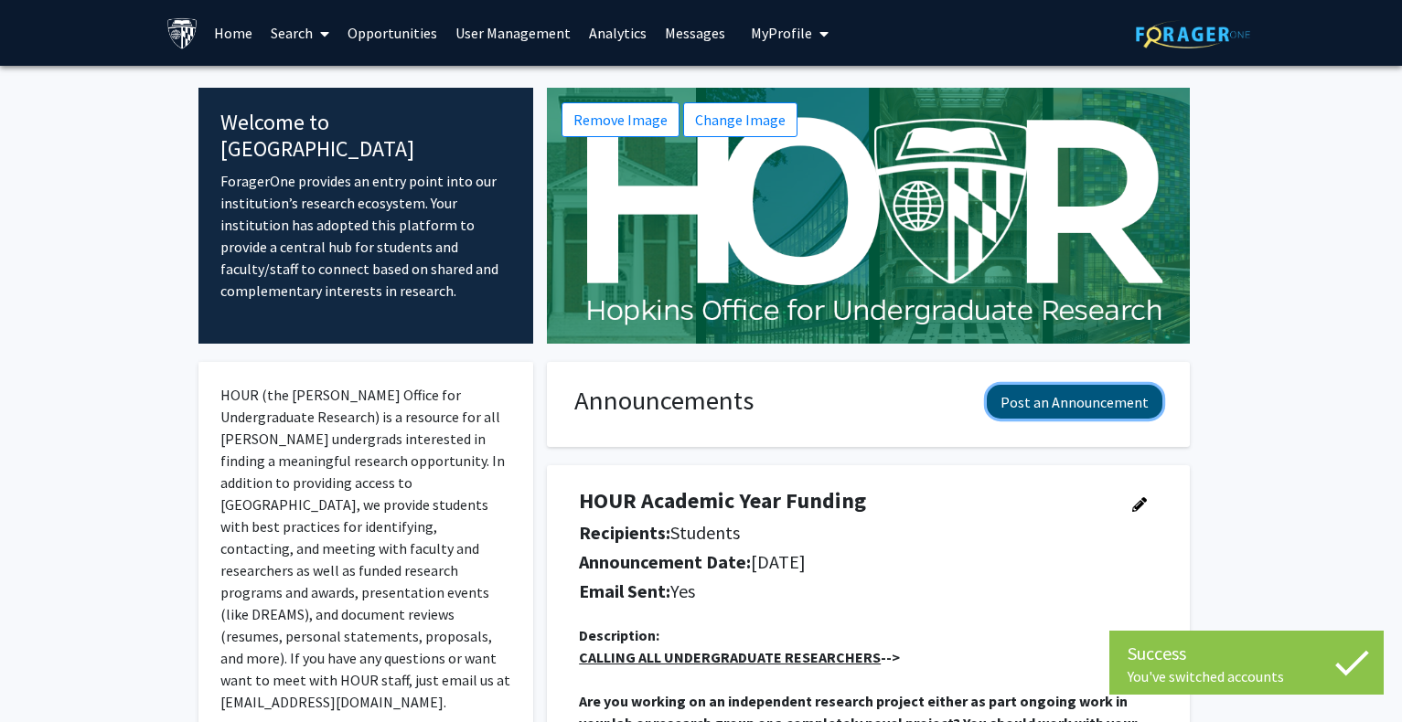
click at [1079, 396] on button "Post an Announcement" at bounding box center [1075, 402] width 176 height 34
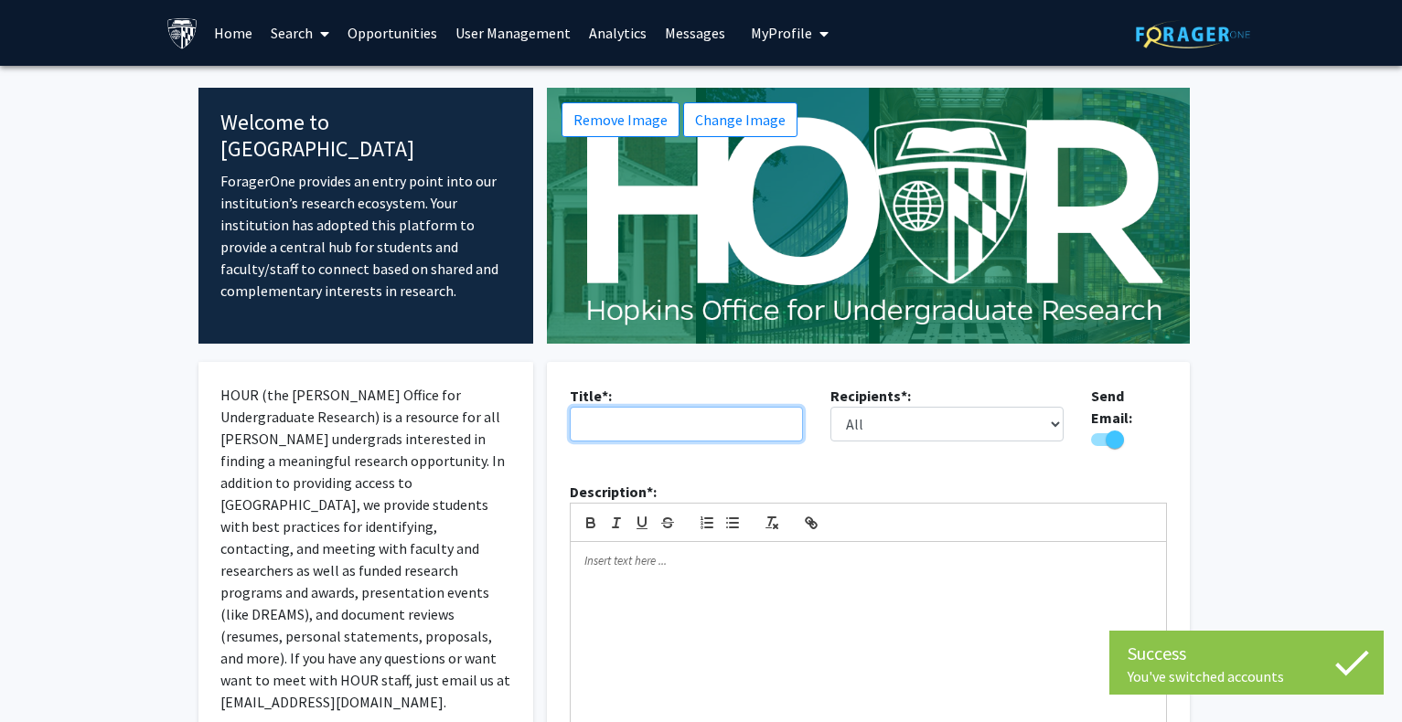
click at [644, 419] on input "text" at bounding box center [686, 424] width 233 height 35
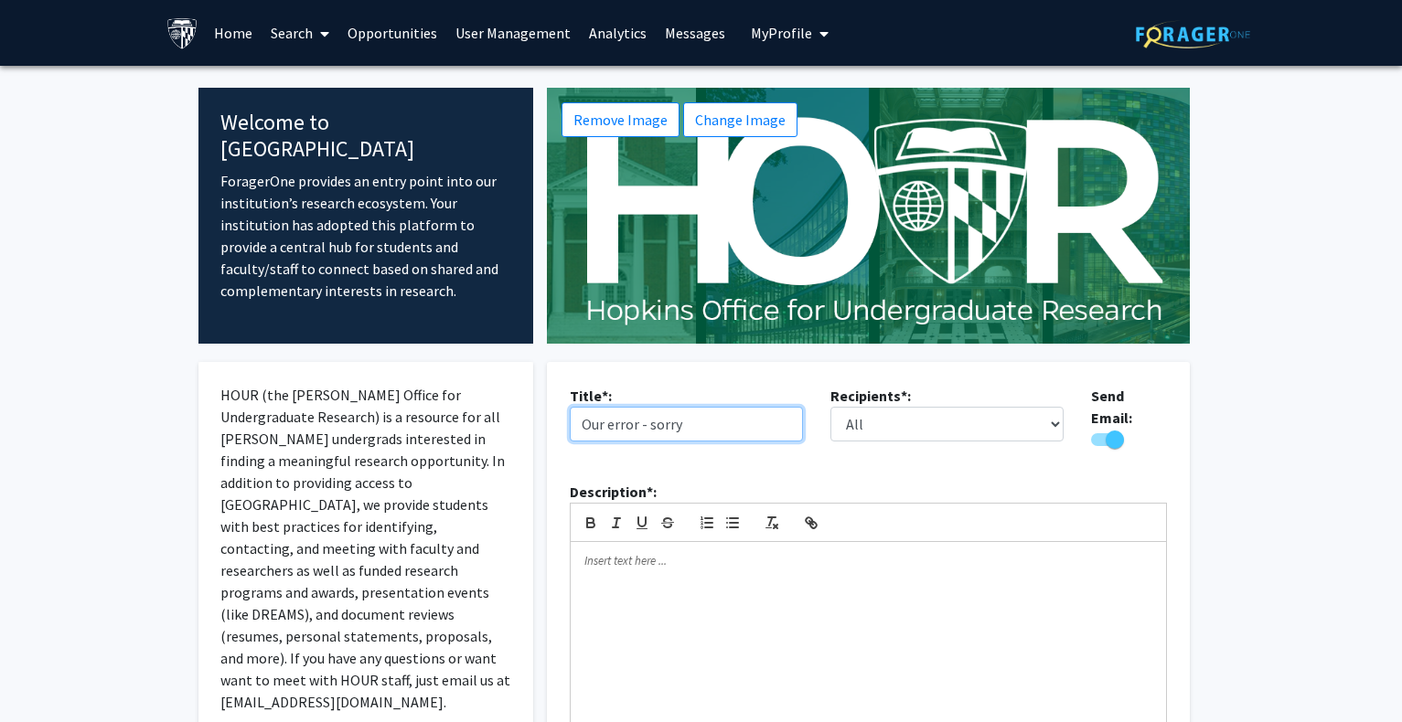
type input "Our error - sorry"
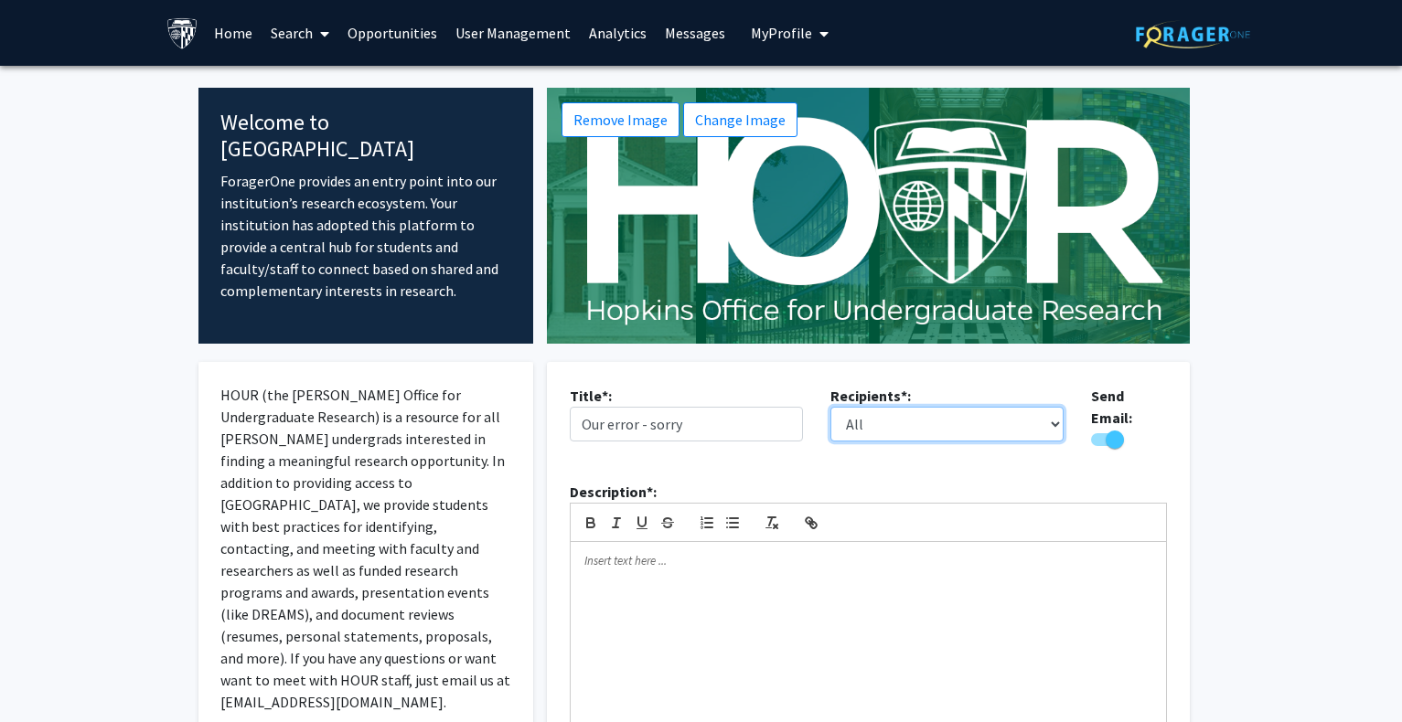
click at [872, 422] on select "All Faculty Students" at bounding box center [946, 424] width 233 height 35
select select "applicant"
click at [830, 407] on select "All Faculty Students" at bounding box center [946, 424] width 233 height 35
click at [824, 566] on div at bounding box center [868, 656] width 595 height 229
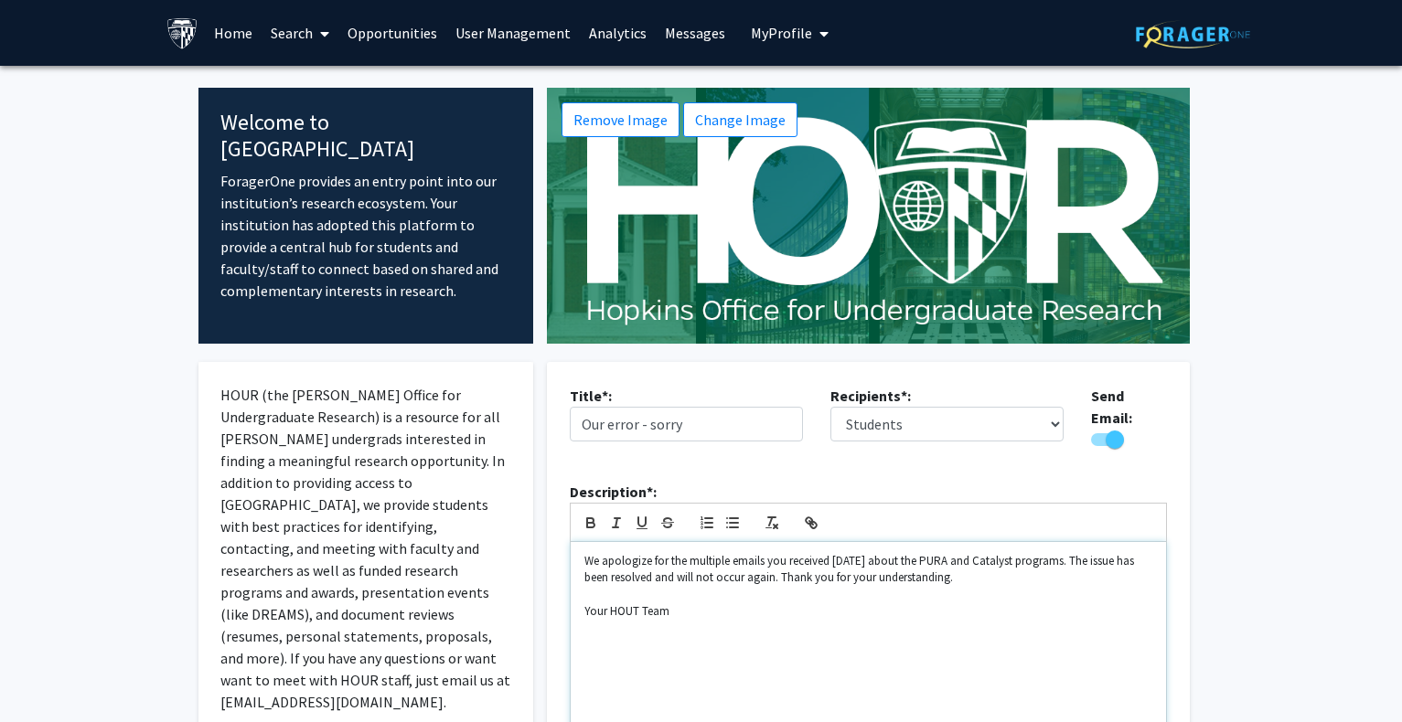
click at [638, 604] on p "Your HOUT Team" at bounding box center [868, 612] width 568 height 16
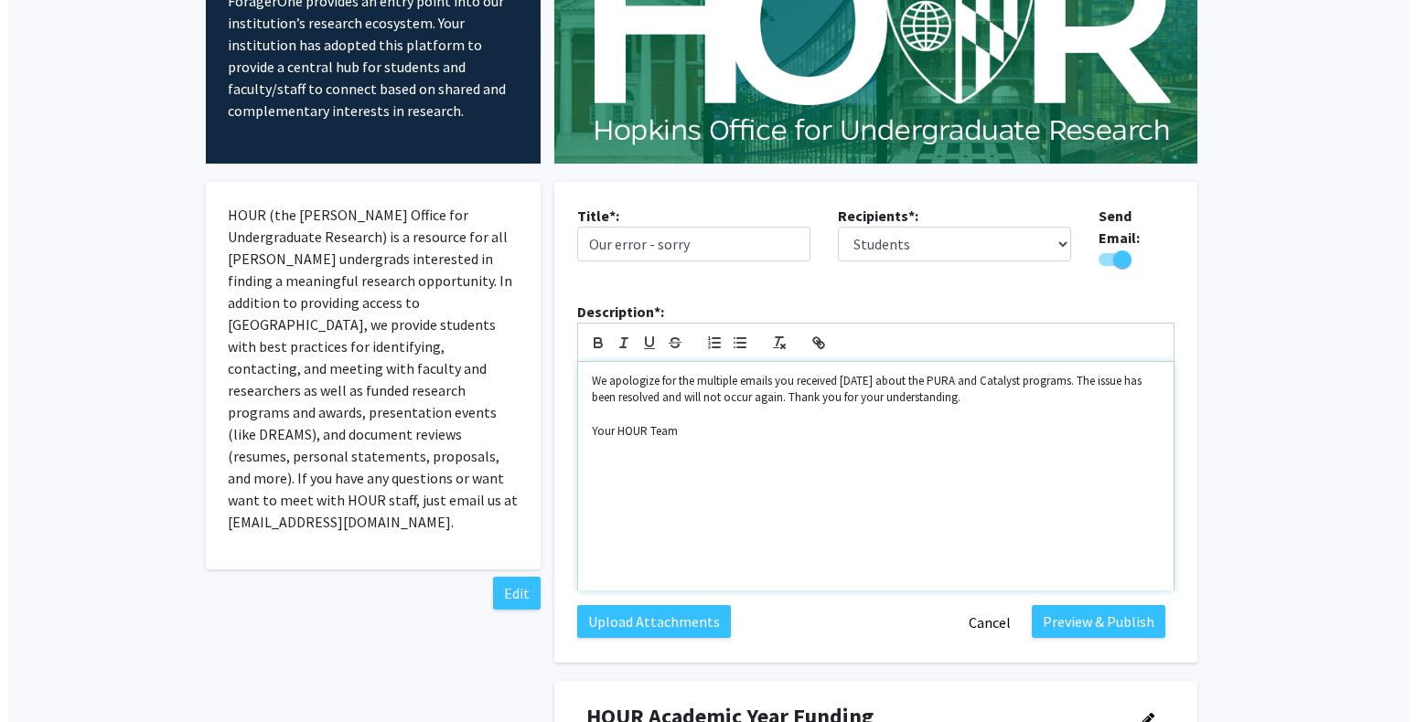
scroll to position [183, 0]
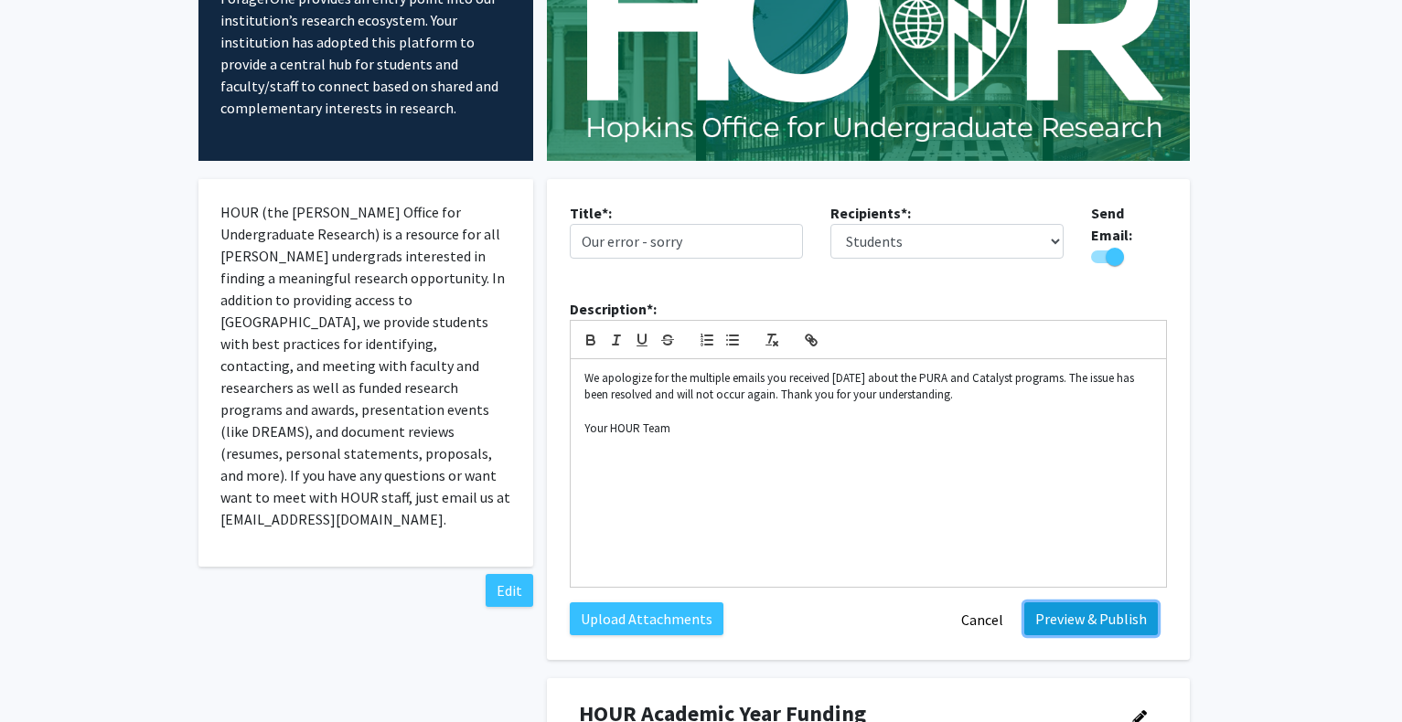
click at [1071, 603] on button "Preview & Publish" at bounding box center [1091, 619] width 134 height 33
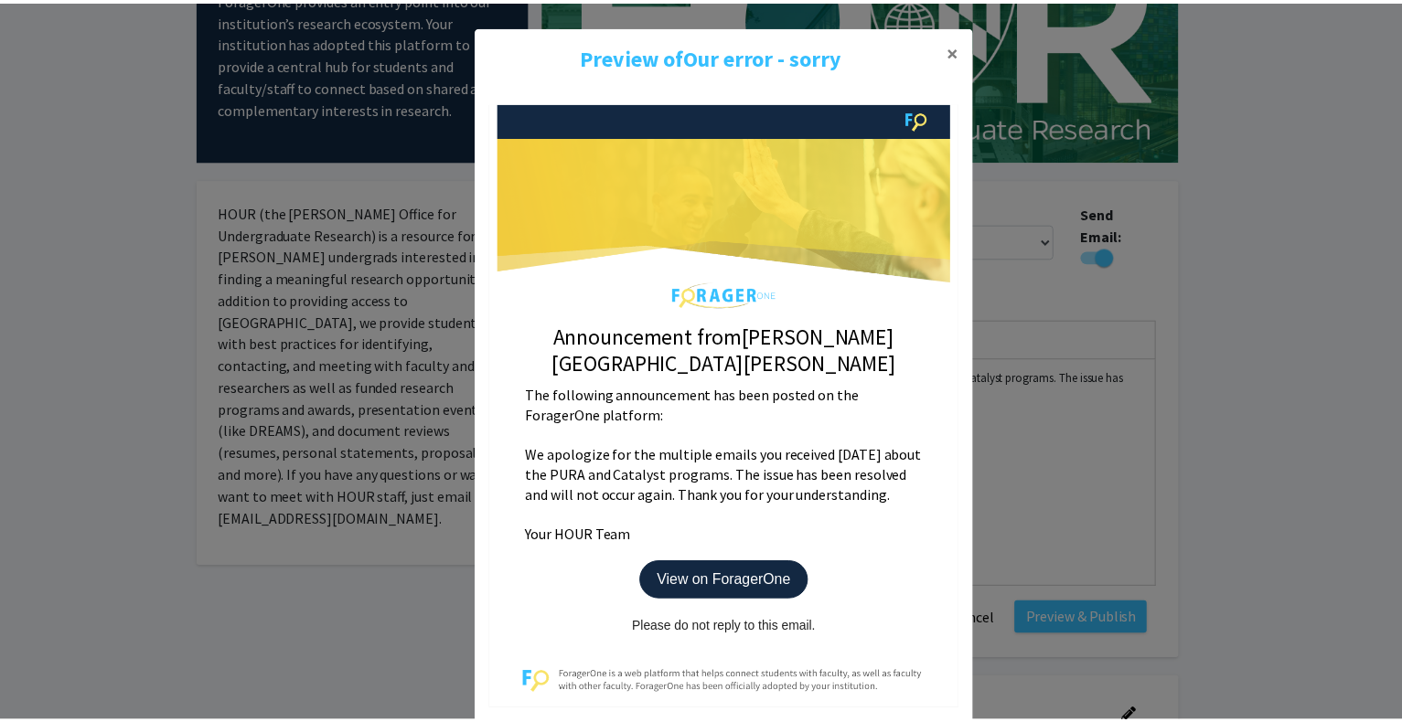
scroll to position [235, 0]
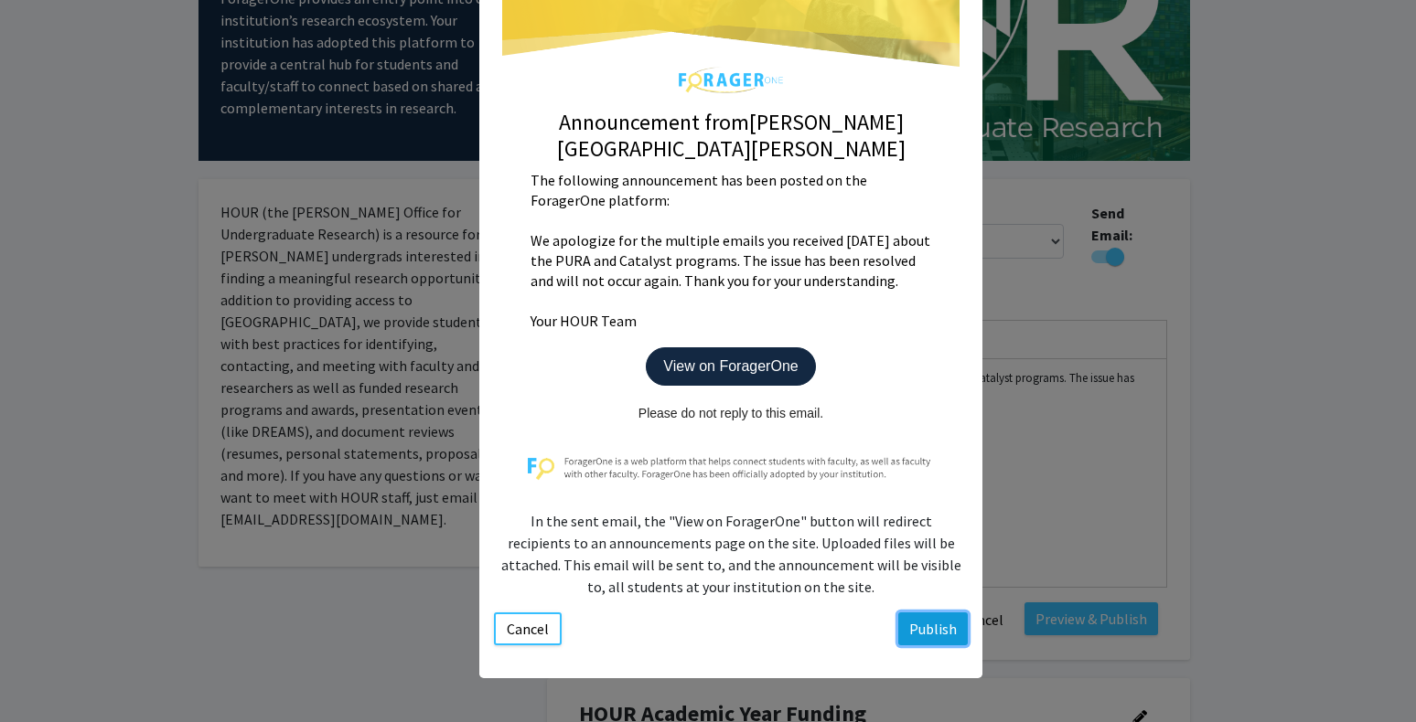
click at [916, 636] on button "Publish" at bounding box center [932, 629] width 69 height 33
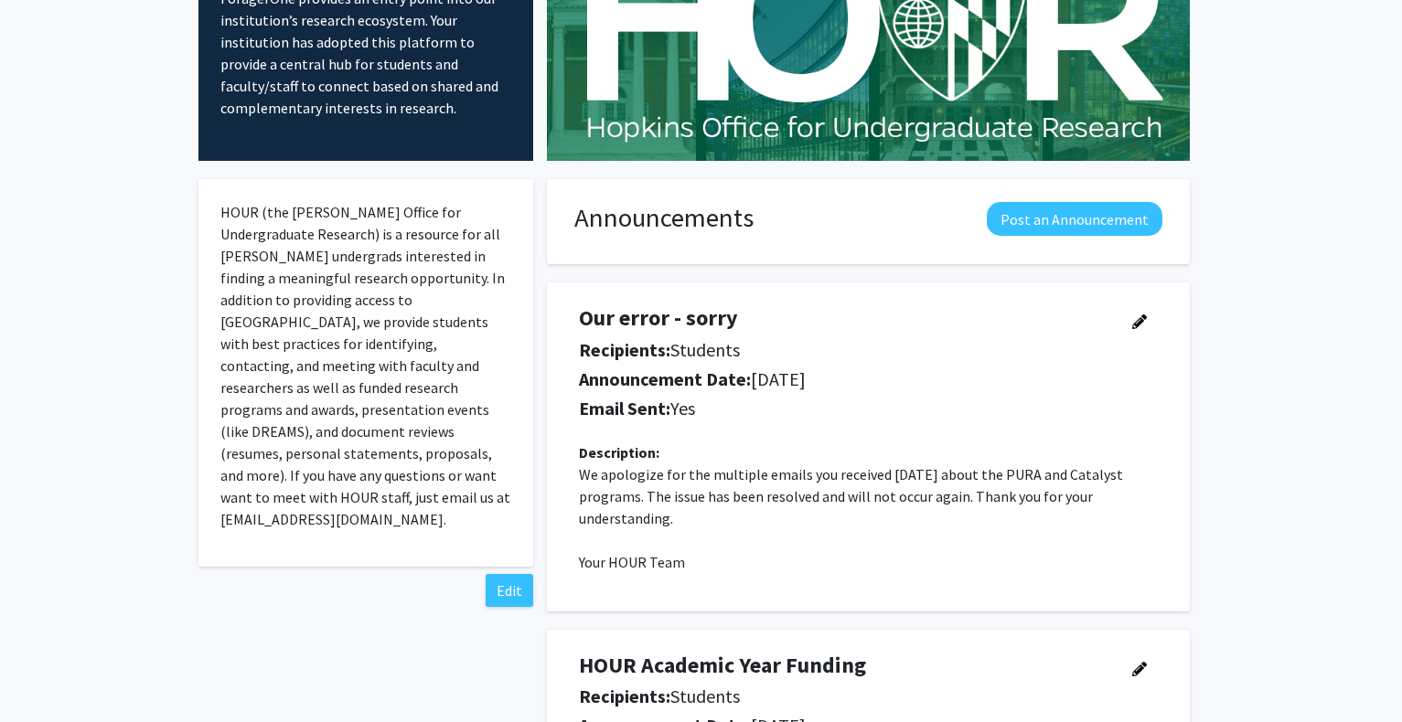
scroll to position [0, 0]
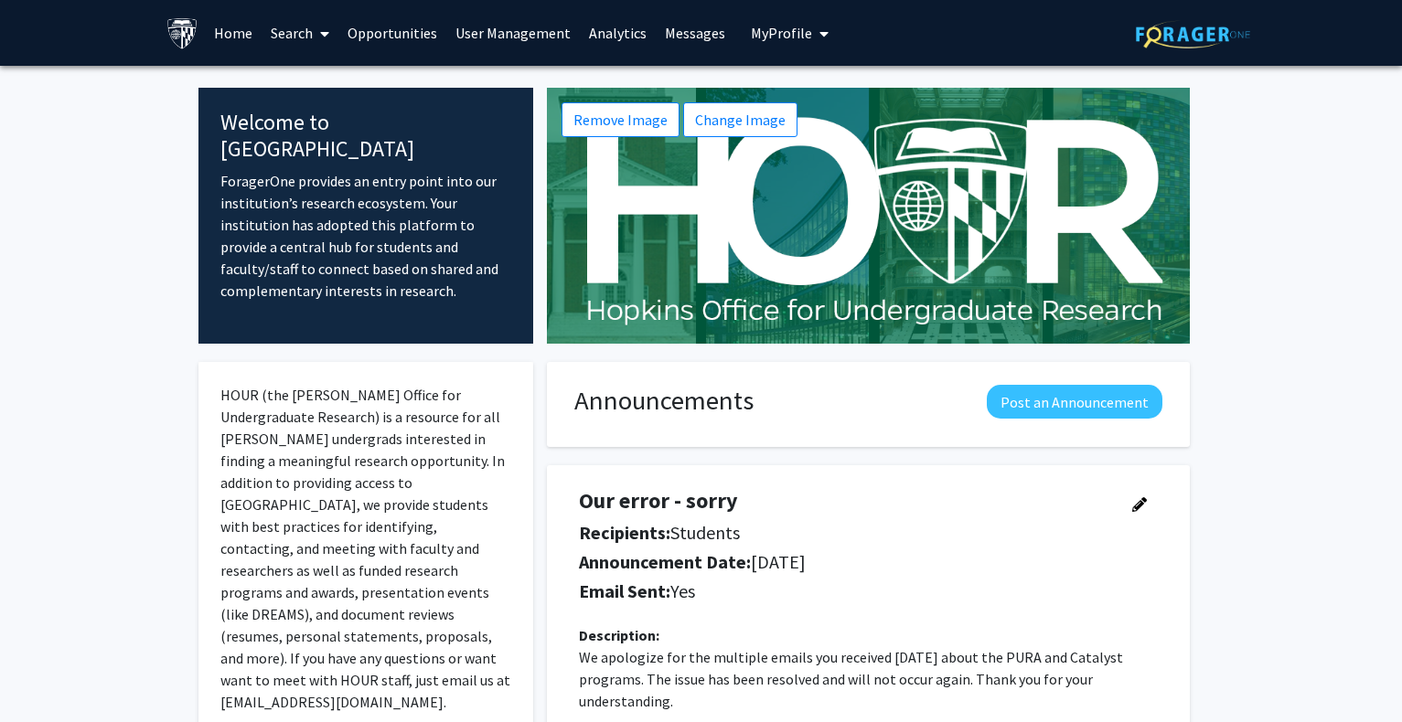
click at [522, 27] on link "User Management" at bounding box center [513, 33] width 134 height 64
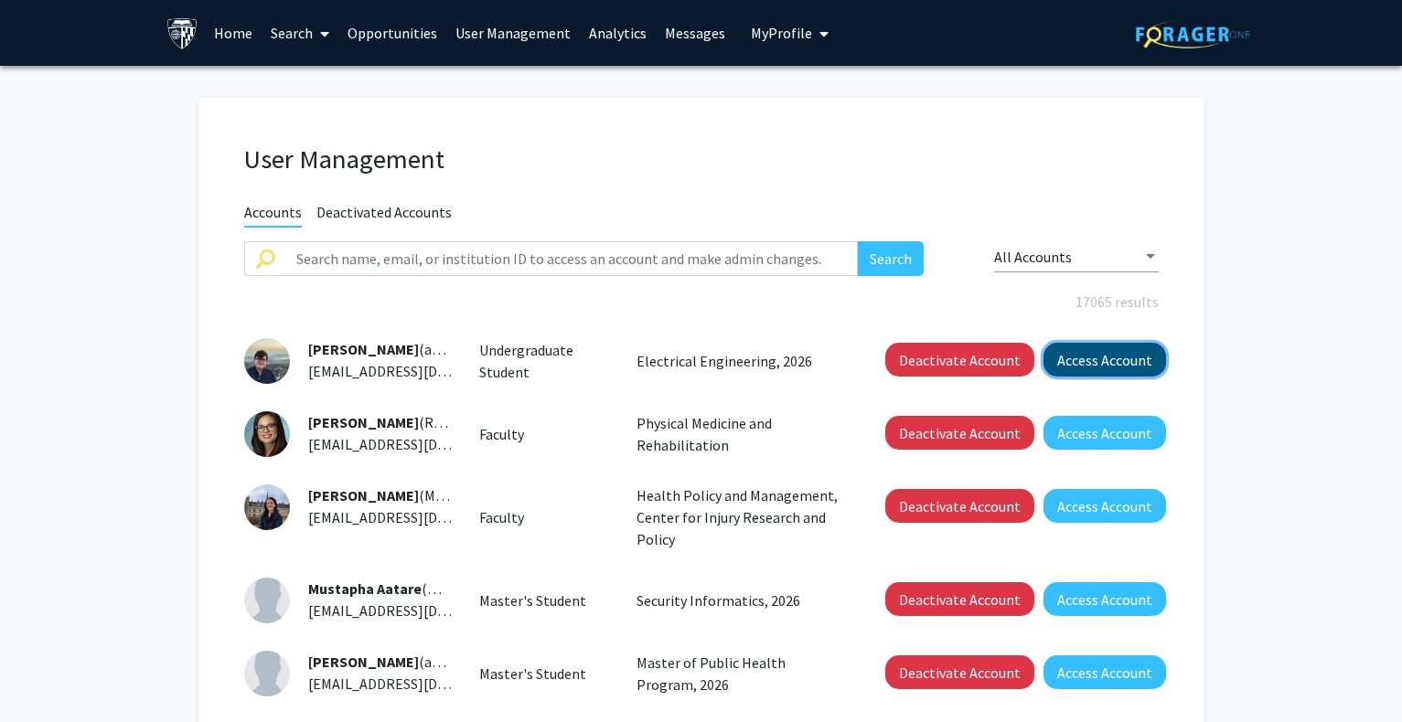
click at [1079, 351] on button "Access Account" at bounding box center [1104, 360] width 123 height 34
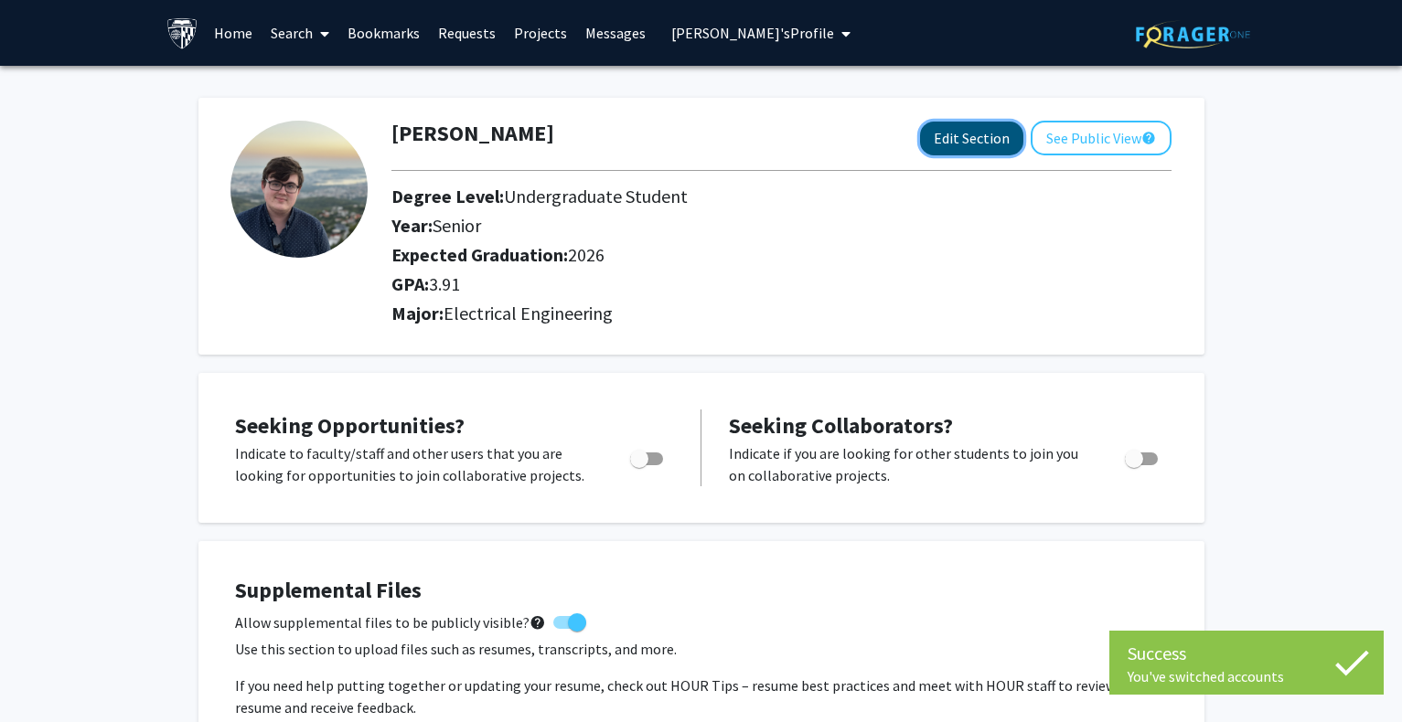
click at [941, 134] on button "Edit Section" at bounding box center [971, 139] width 103 height 34
select select "senior"
select select "2026"
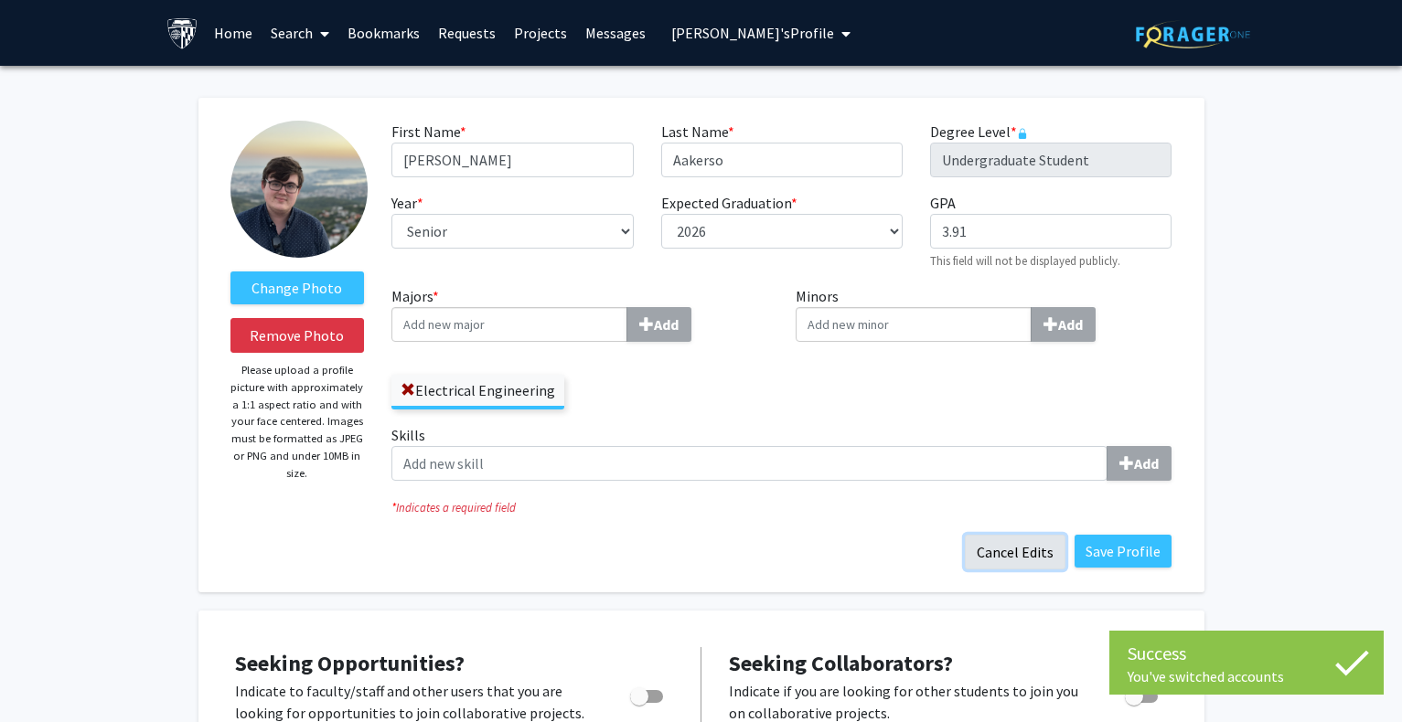
click at [1007, 549] on button "Cancel Edits" at bounding box center [1015, 552] width 101 height 35
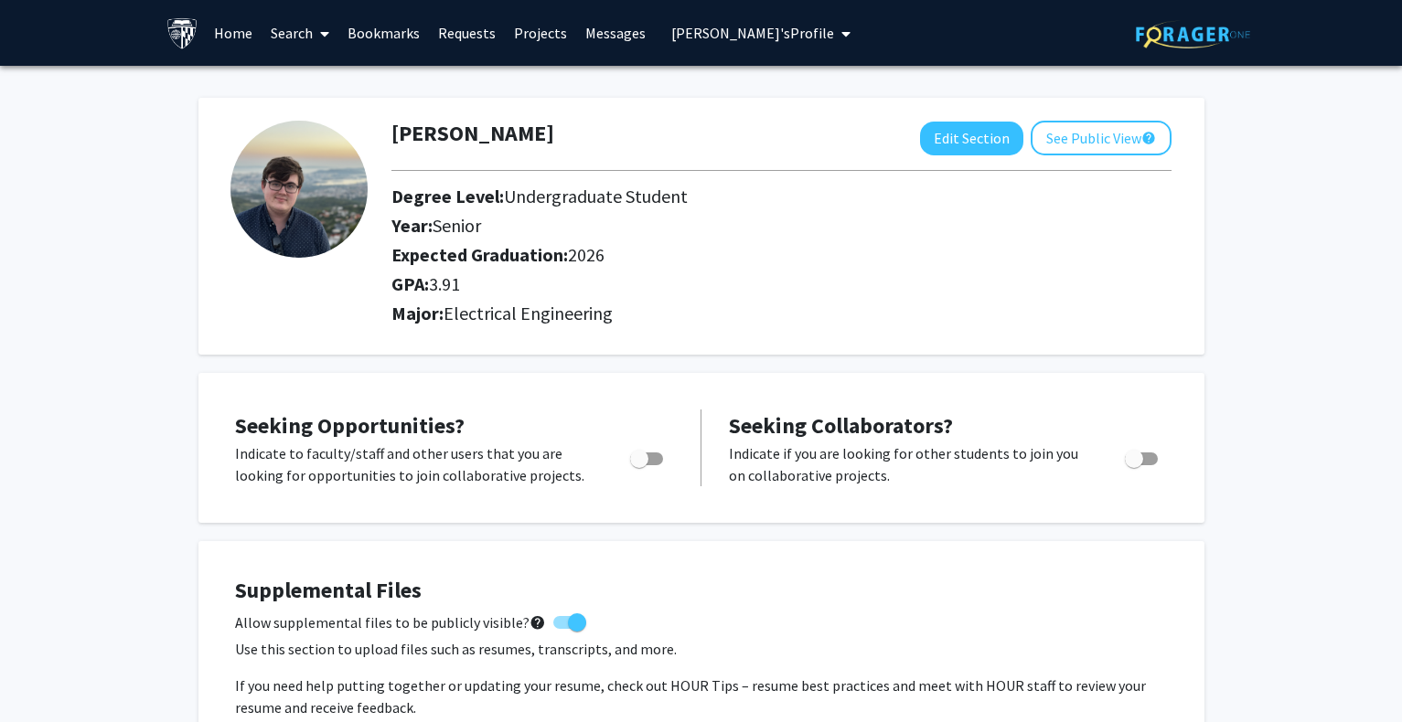
click at [706, 25] on span "[PERSON_NAME]'s Profile" at bounding box center [752, 33] width 163 height 18
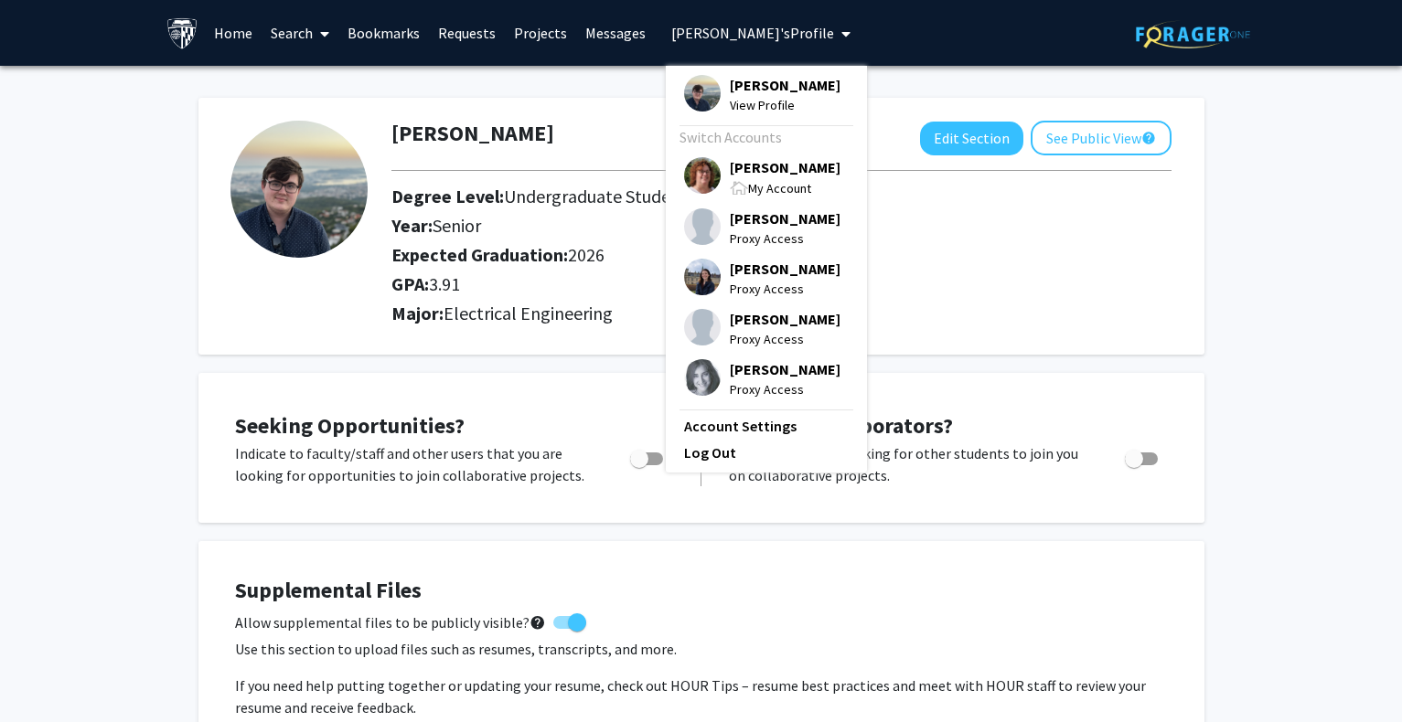
click at [755, 177] on span "[PERSON_NAME]" at bounding box center [785, 167] width 111 height 20
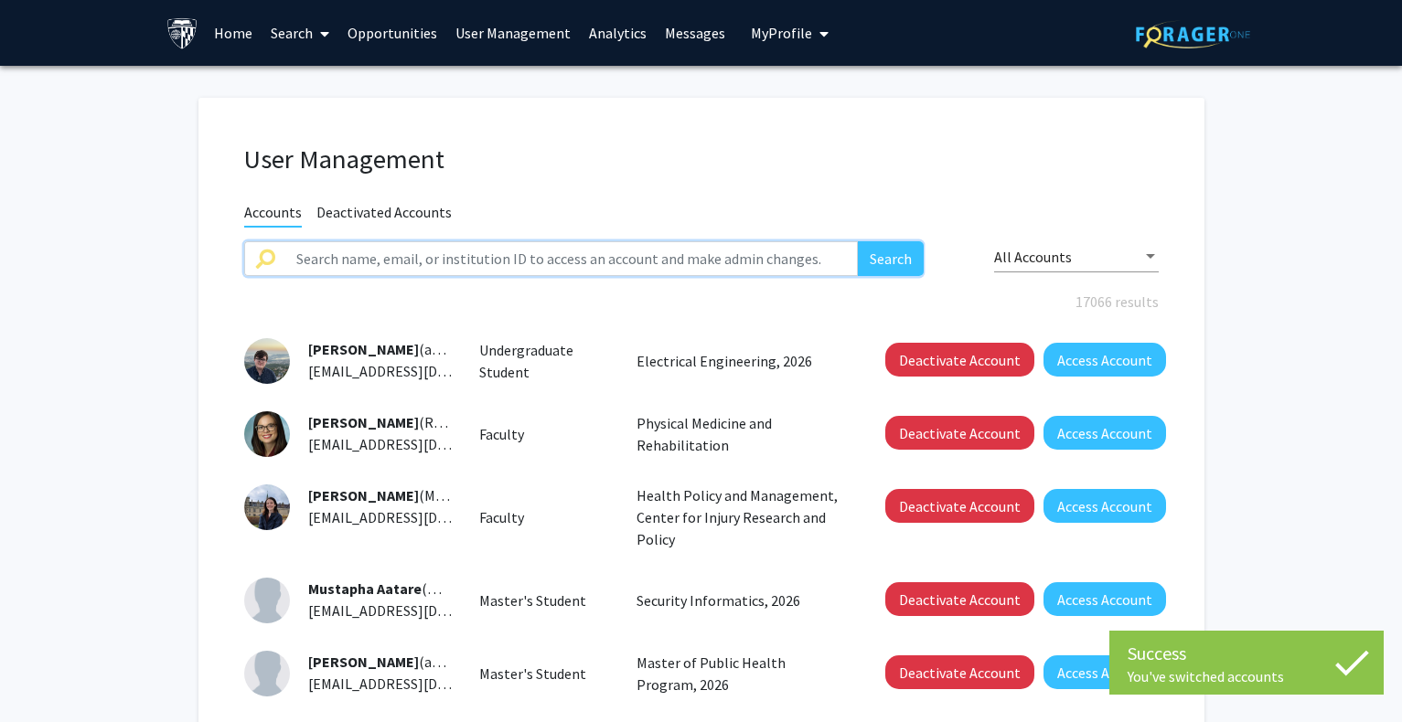
click at [499, 260] on input "text" at bounding box center [571, 258] width 573 height 35
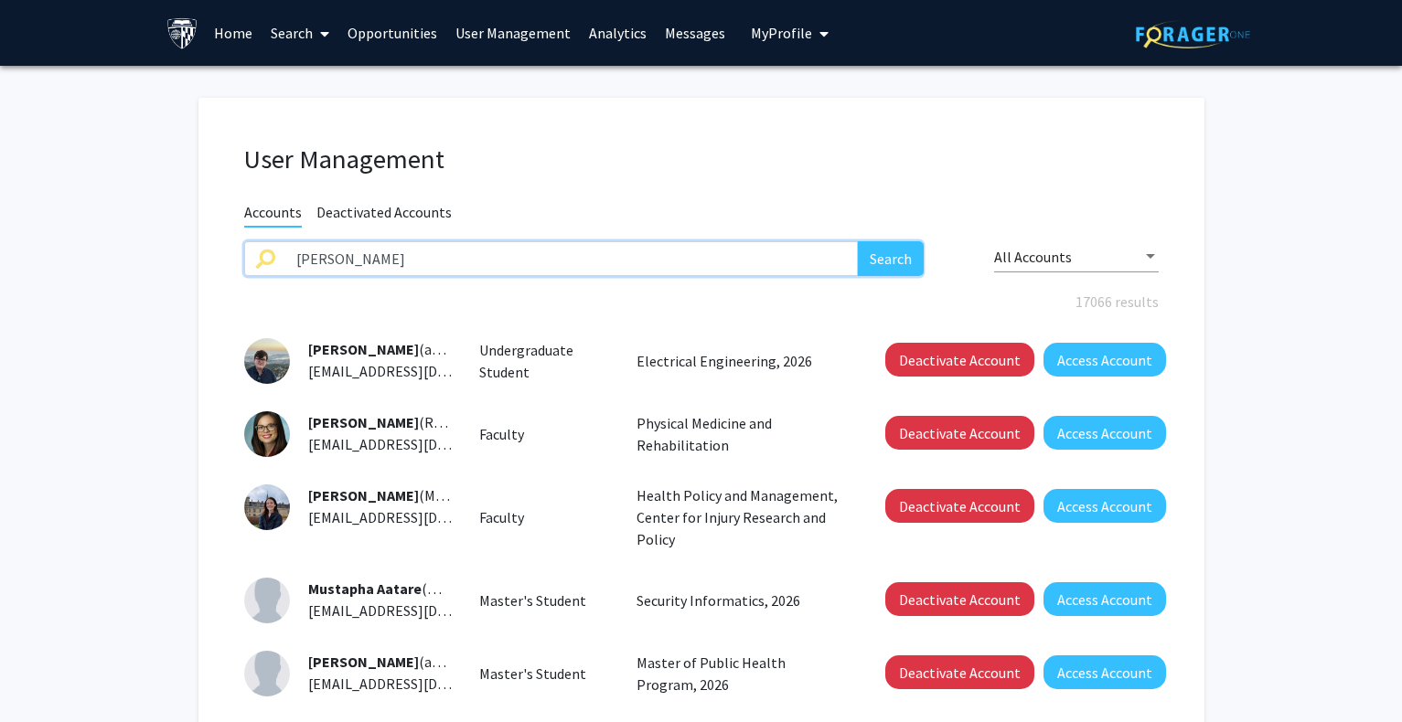
click at [858, 241] on button "Search" at bounding box center [891, 258] width 66 height 35
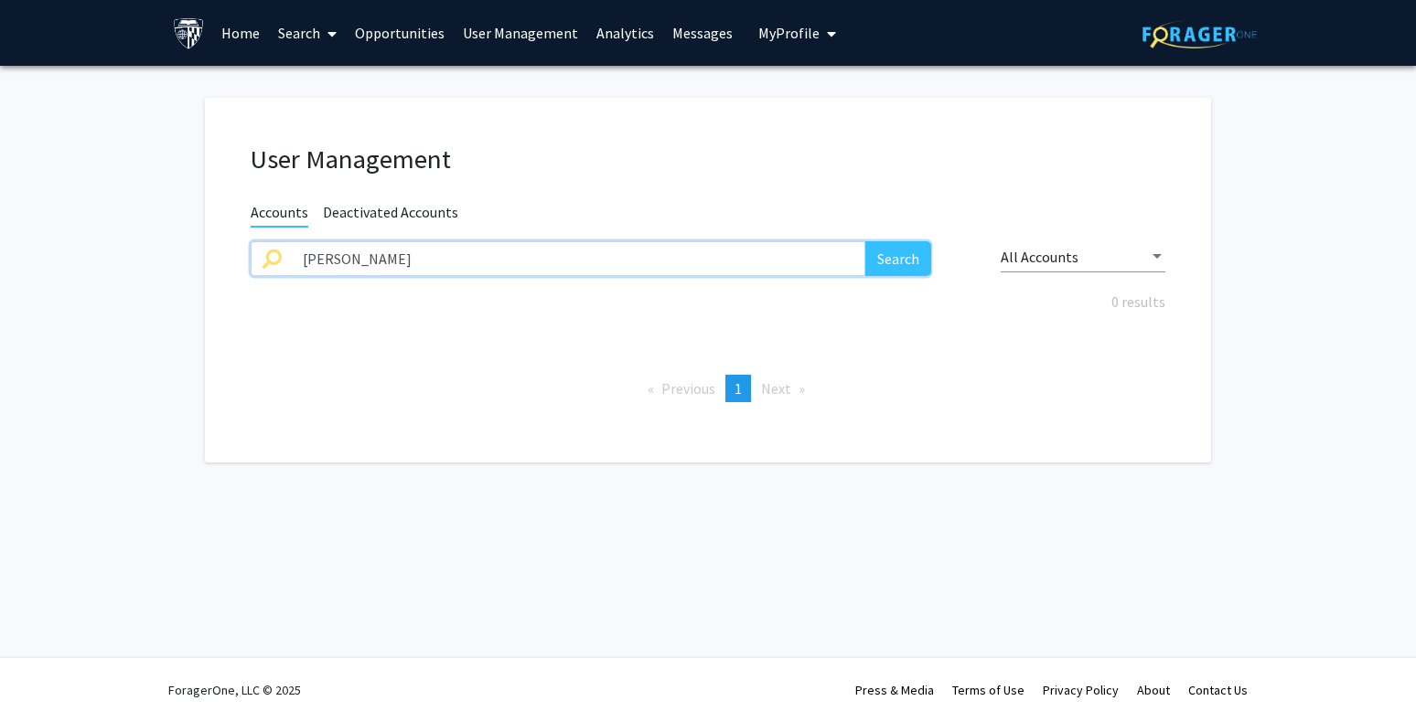
drag, startPoint x: 406, startPoint y: 257, endPoint x: 173, endPoint y: 232, distance: 234.5
click at [173, 232] on fg-user-management "User Management Accounts Deactivated Accounts [PERSON_NAME] Search All Accounts…" at bounding box center [708, 285] width 1416 height 438
type input "clouis1"
click at [865, 241] on button "Search" at bounding box center [898, 258] width 66 height 35
click at [893, 252] on button "Search" at bounding box center [898, 258] width 66 height 35
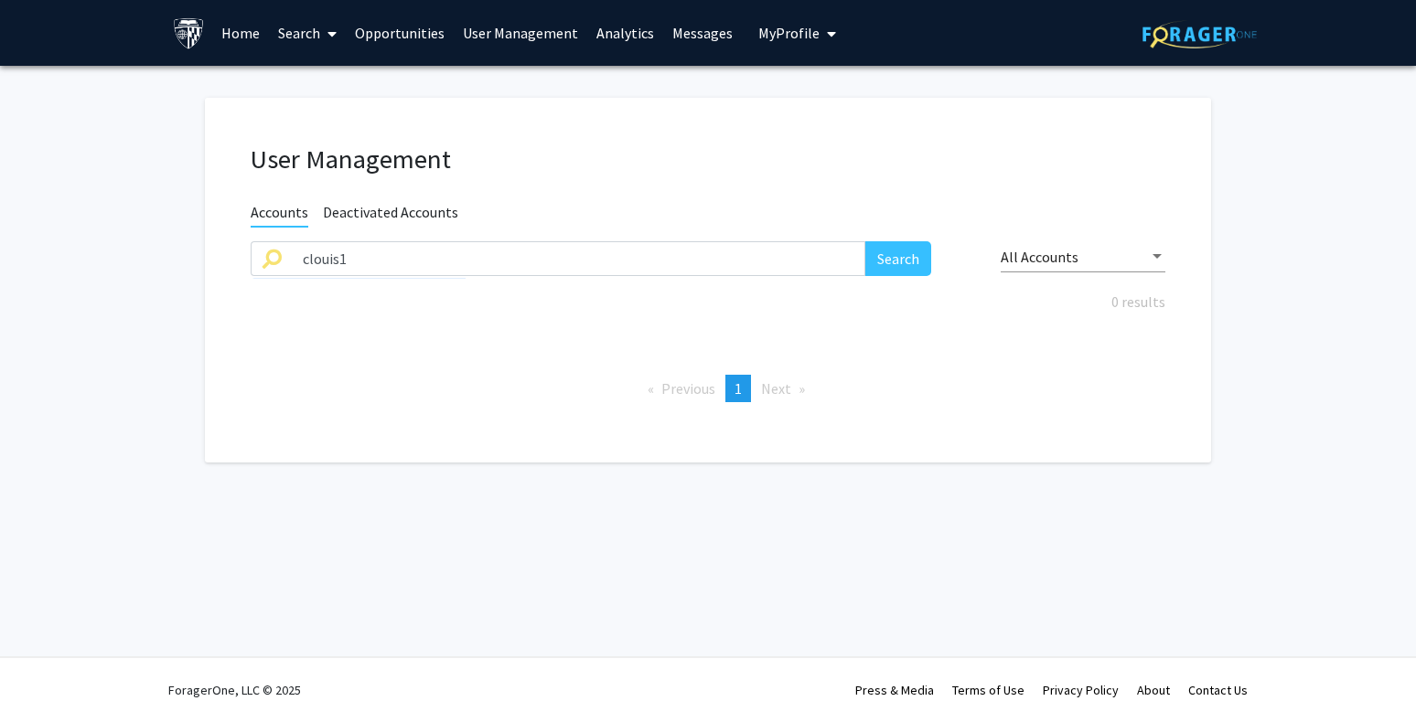
click at [440, 210] on span "Deactivated Accounts" at bounding box center [390, 214] width 135 height 23
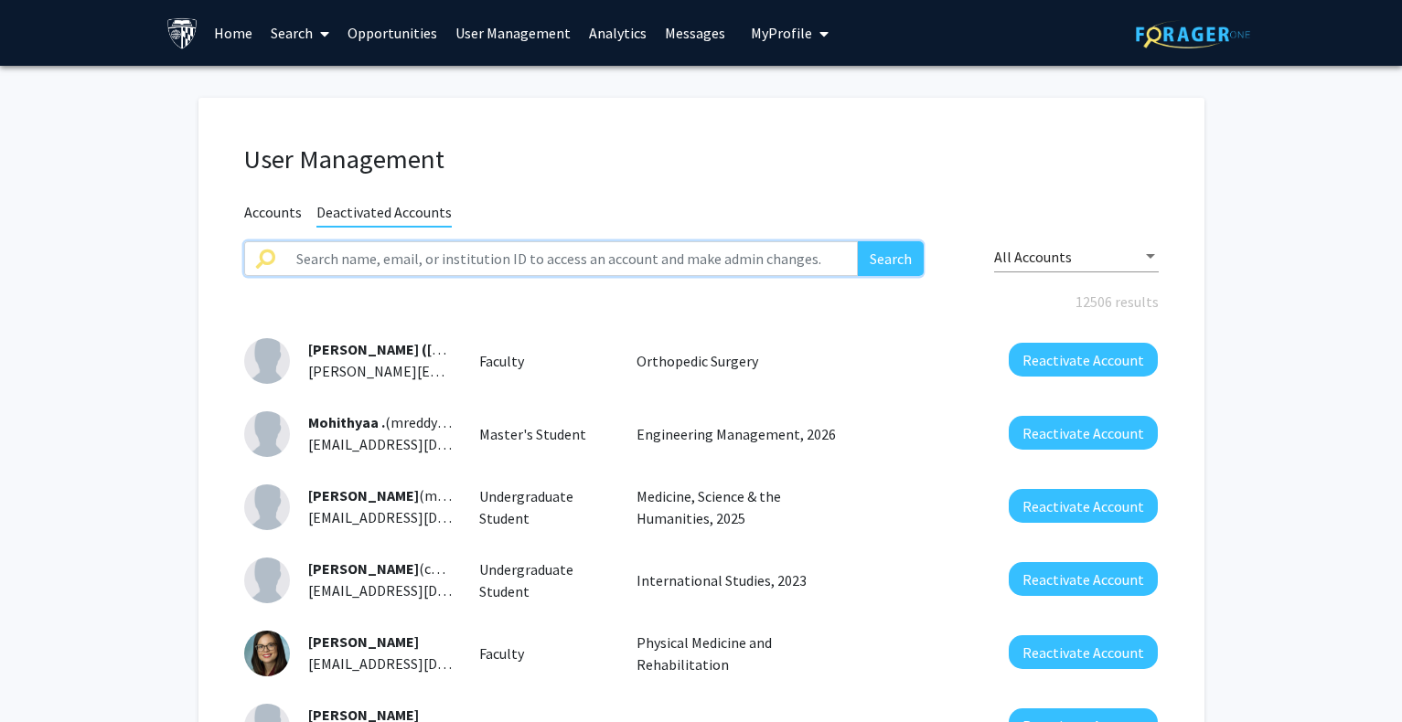
click at [452, 258] on input "text" at bounding box center [571, 258] width 573 height 35
type input "clouis1"
click at [858, 241] on button "Search" at bounding box center [891, 258] width 66 height 35
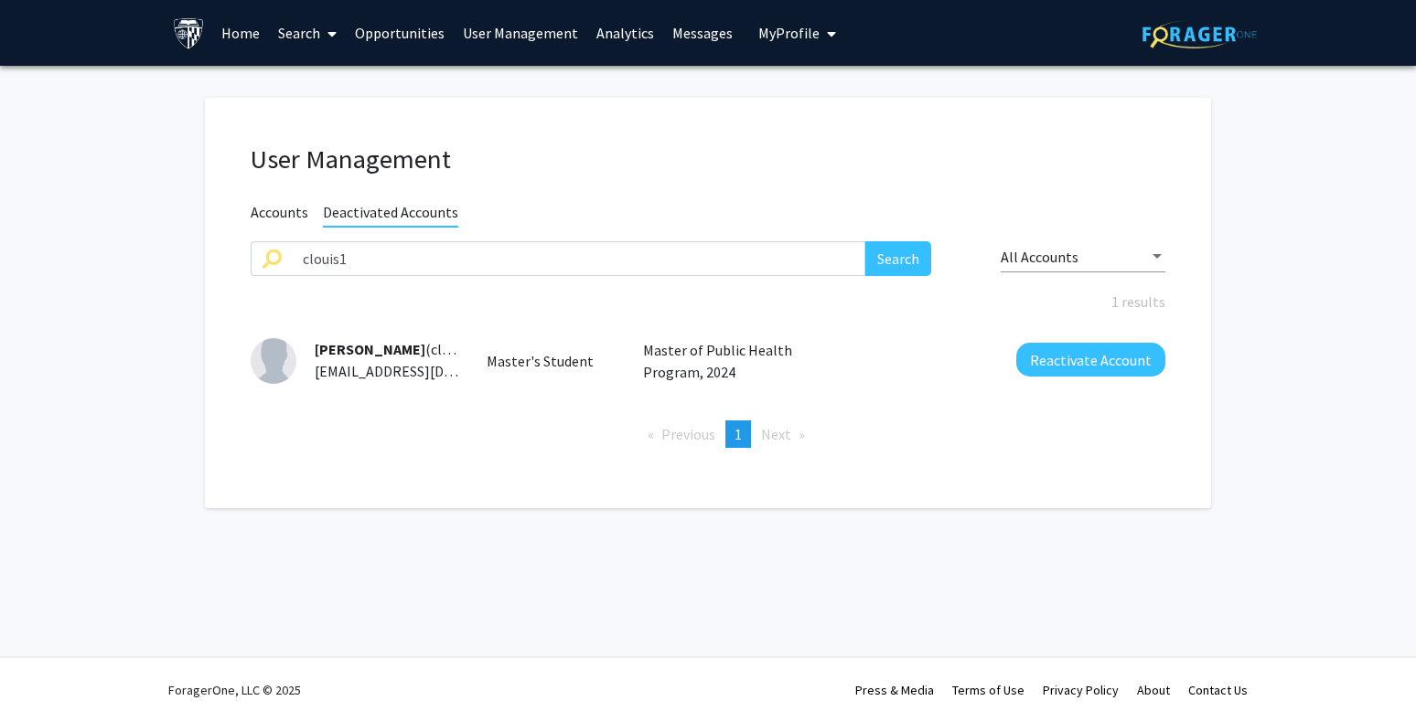
click at [271, 217] on span "Accounts" at bounding box center [280, 214] width 58 height 23
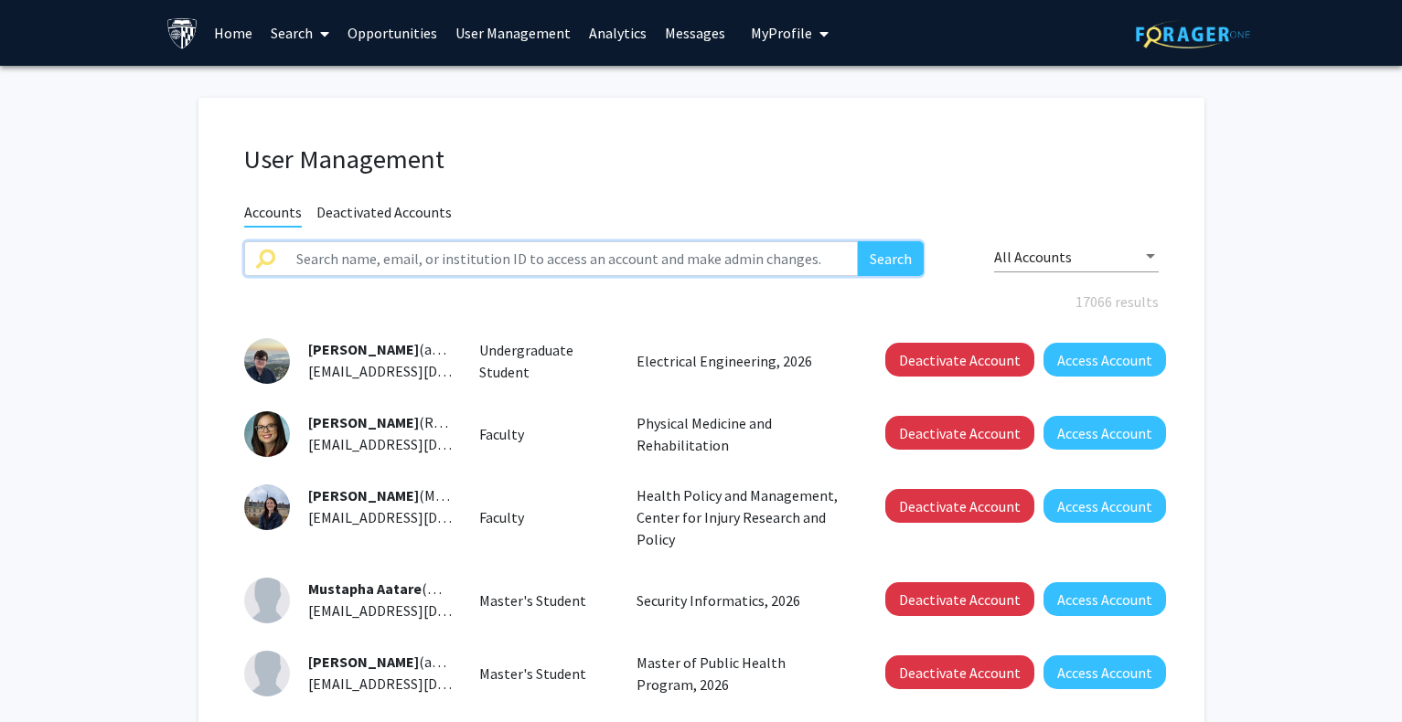
click at [460, 256] on input "text" at bounding box center [571, 258] width 573 height 35
type input "clouis"
click at [409, 220] on span "Deactivated Accounts" at bounding box center [383, 214] width 135 height 23
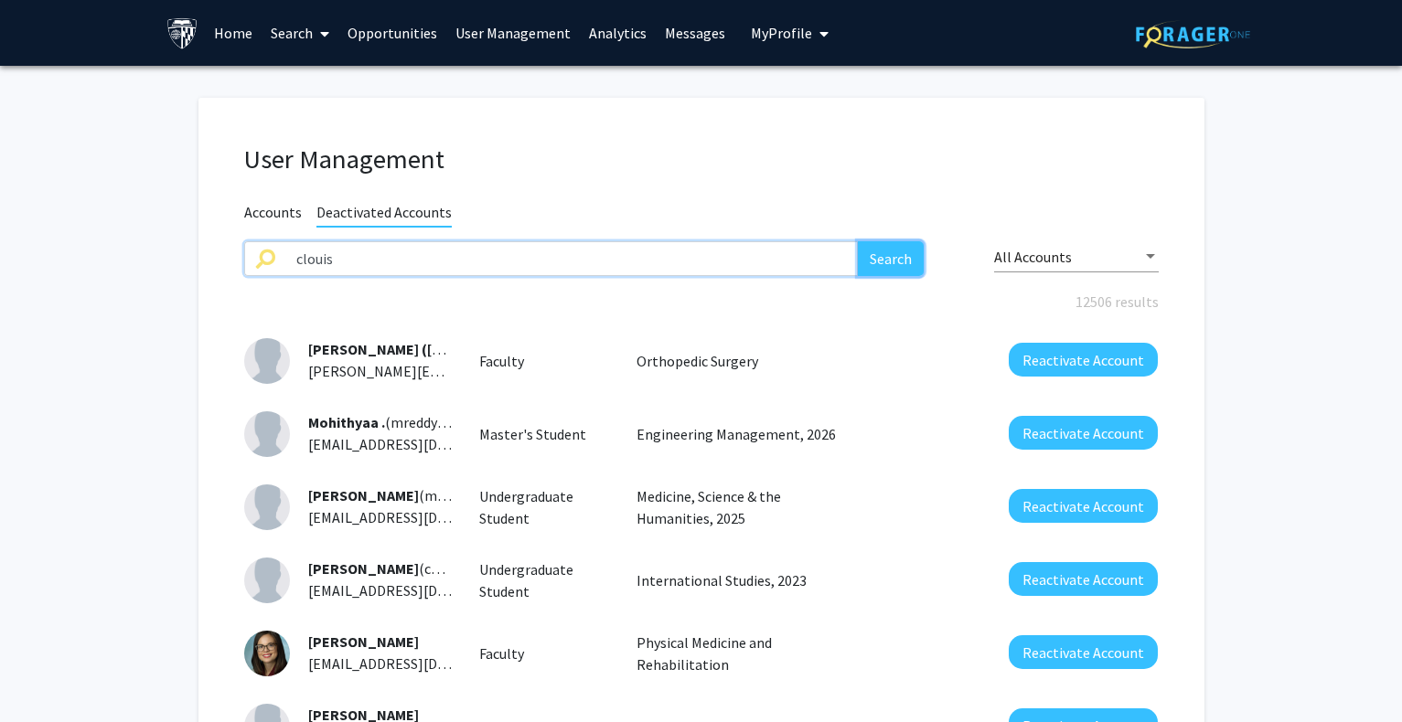
click at [882, 260] on button "Search" at bounding box center [891, 258] width 66 height 35
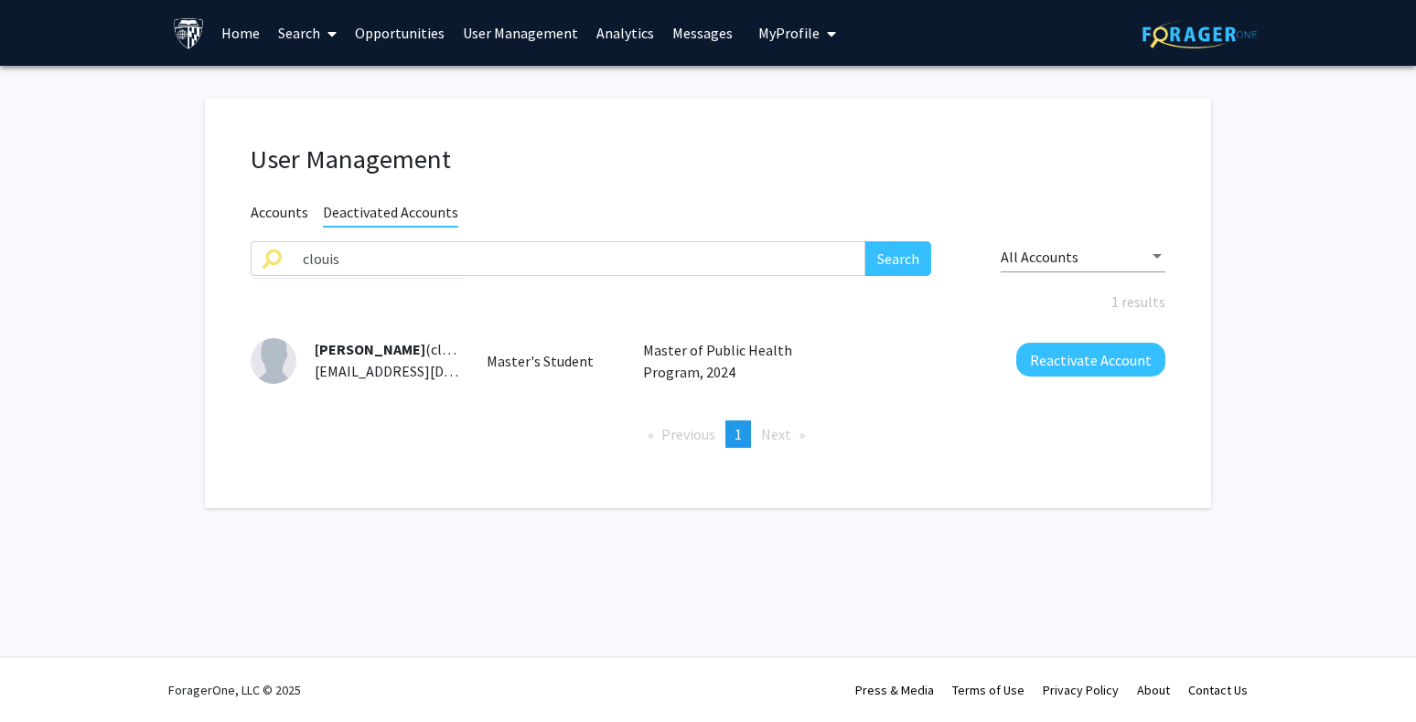
click at [286, 35] on link "Search" at bounding box center [307, 33] width 77 height 64
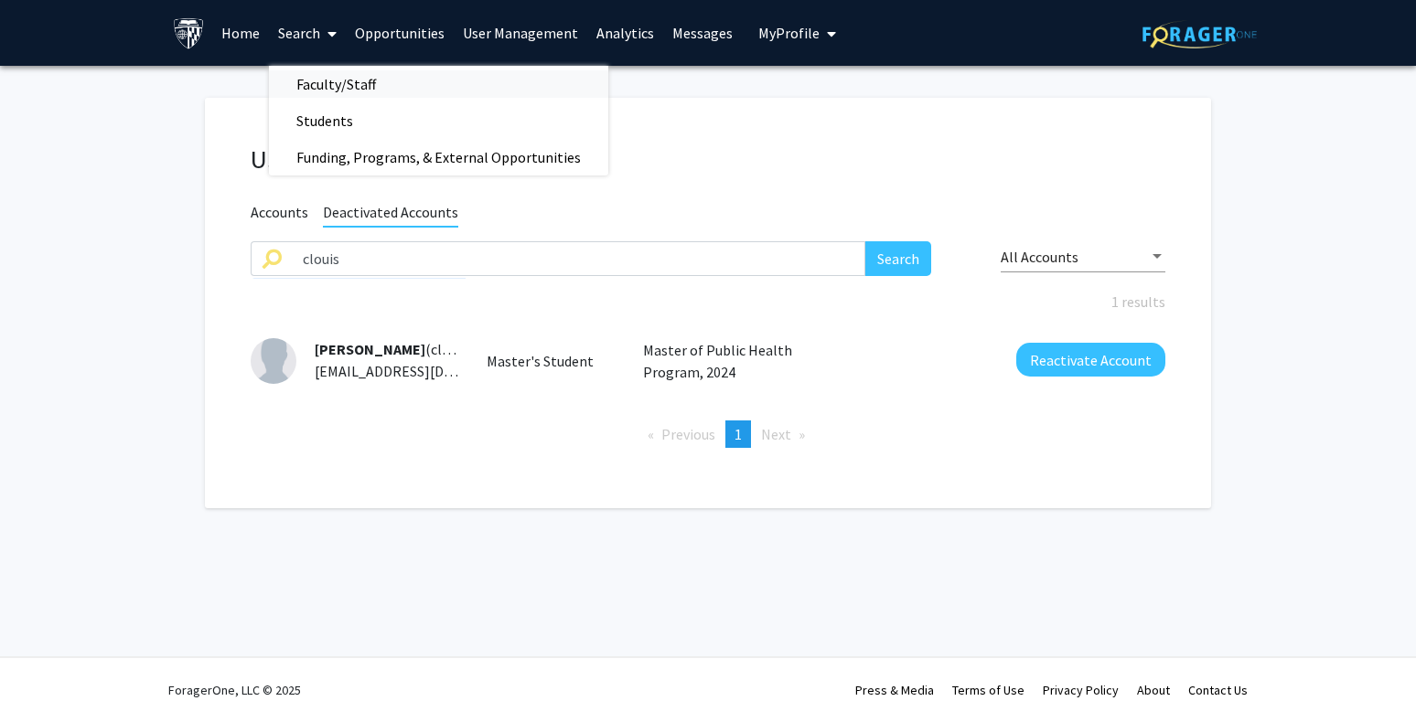
click at [335, 88] on span "Faculty/Staff" at bounding box center [336, 84] width 134 height 37
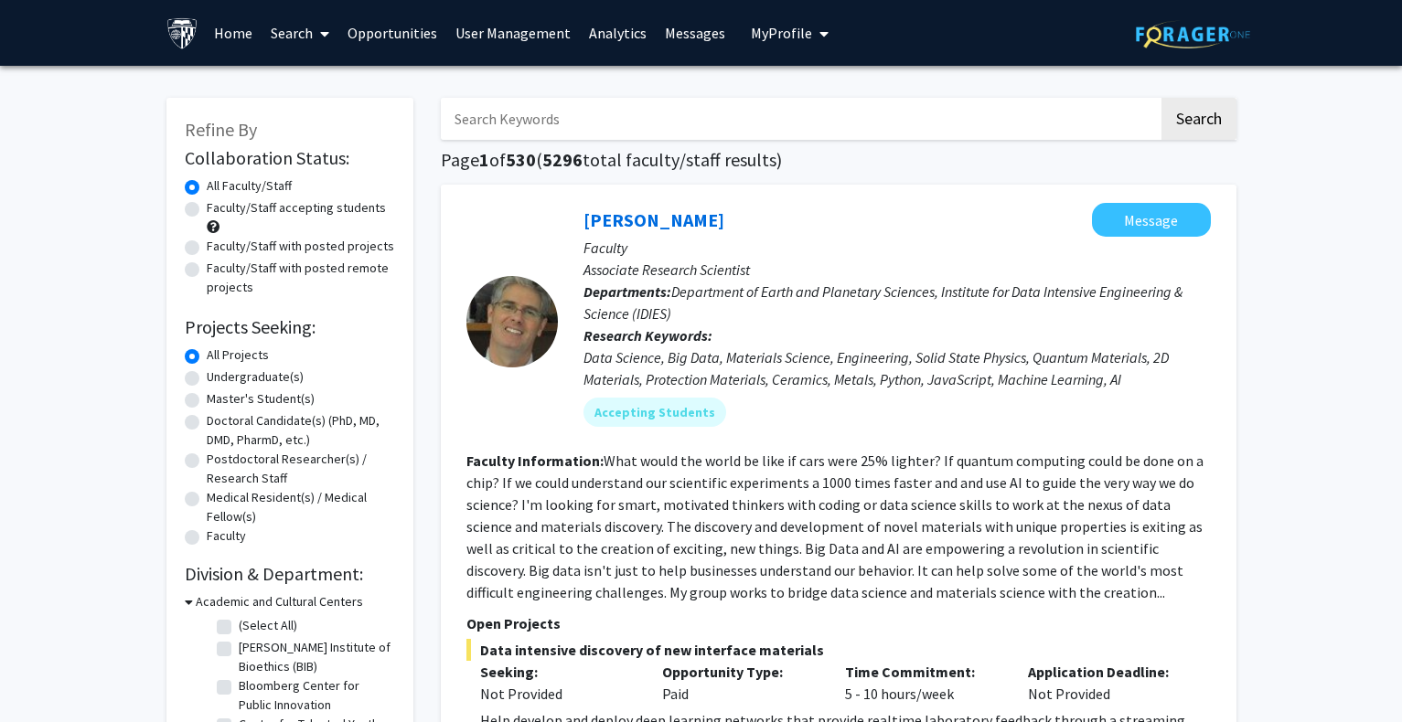
click at [234, 39] on link "Home" at bounding box center [233, 33] width 57 height 64
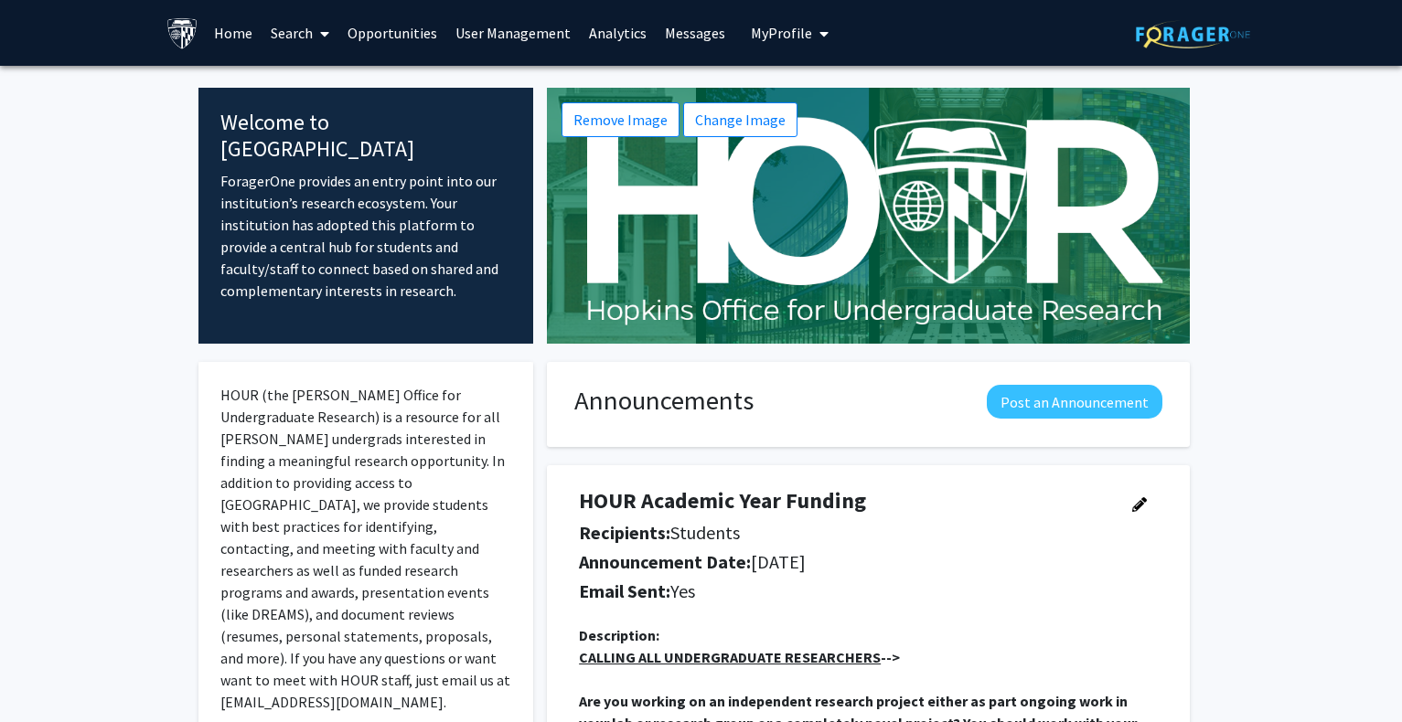
click at [311, 30] on link "Search" at bounding box center [300, 33] width 77 height 64
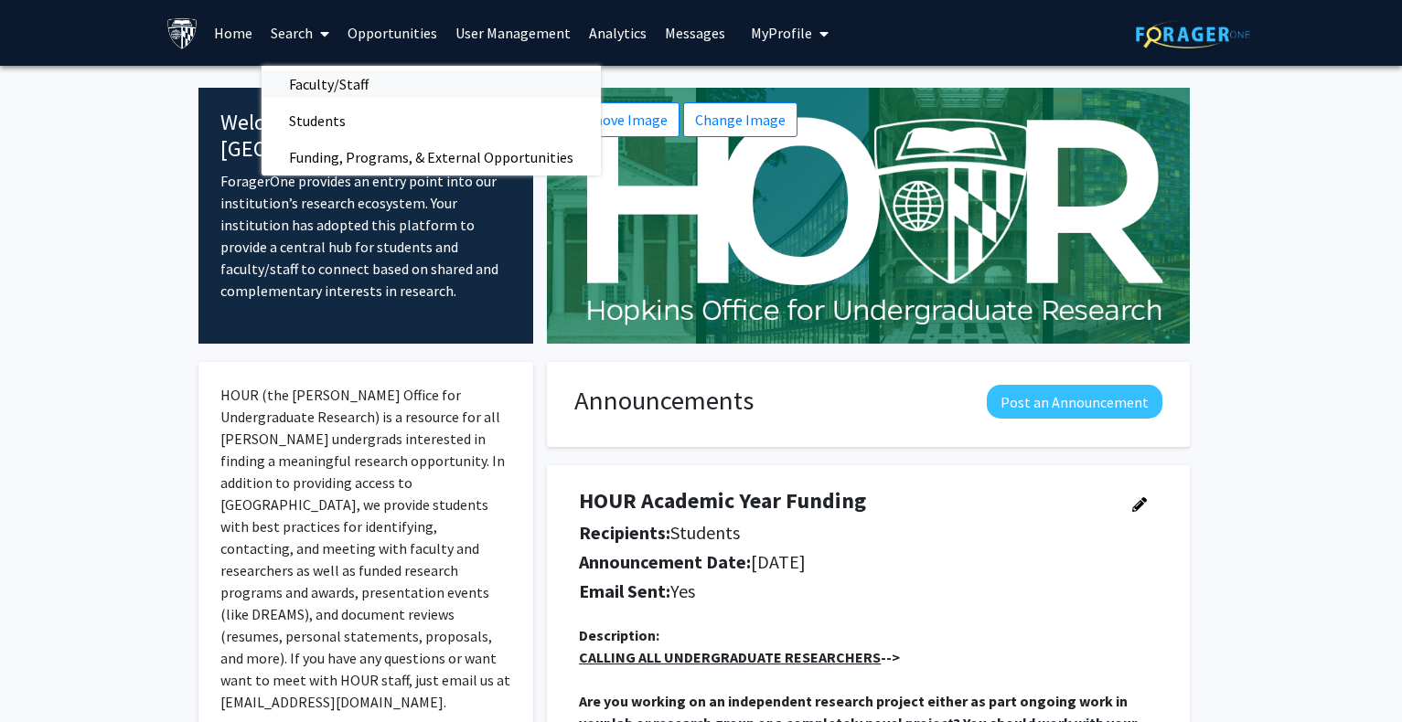
click at [310, 72] on span "Faculty/Staff" at bounding box center [329, 84] width 134 height 37
